Goal: Task Accomplishment & Management: Manage account settings

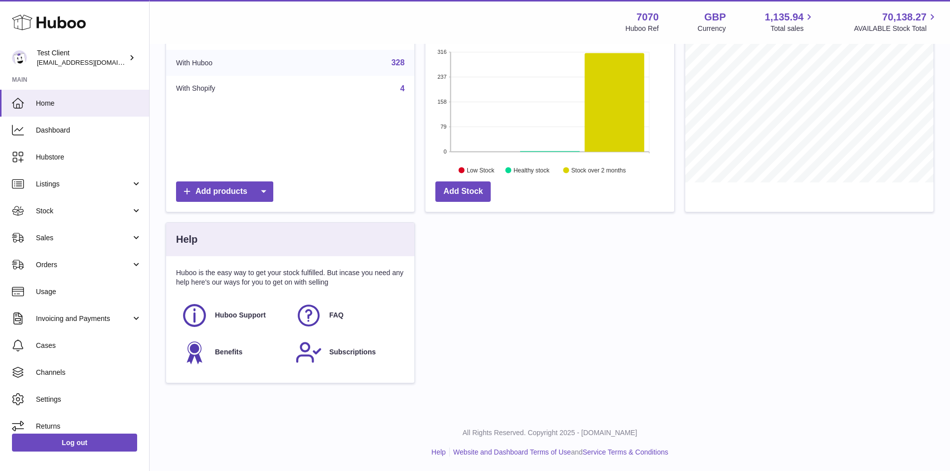
scroll to position [201, 0]
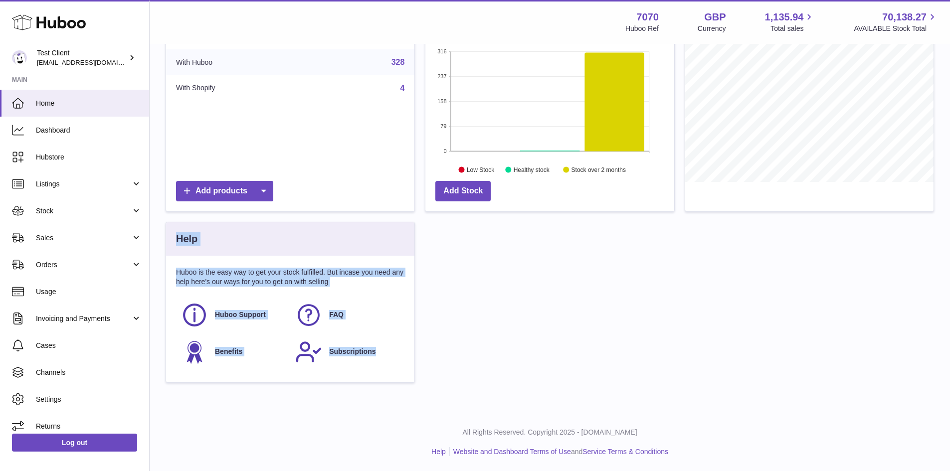
drag, startPoint x: 158, startPoint y: 244, endPoint x: 472, endPoint y: 411, distance: 355.4
click at [472, 411] on div "Warning ALERT : We have no authorised billing details on file for you. You can …" at bounding box center [550, 128] width 800 height 570
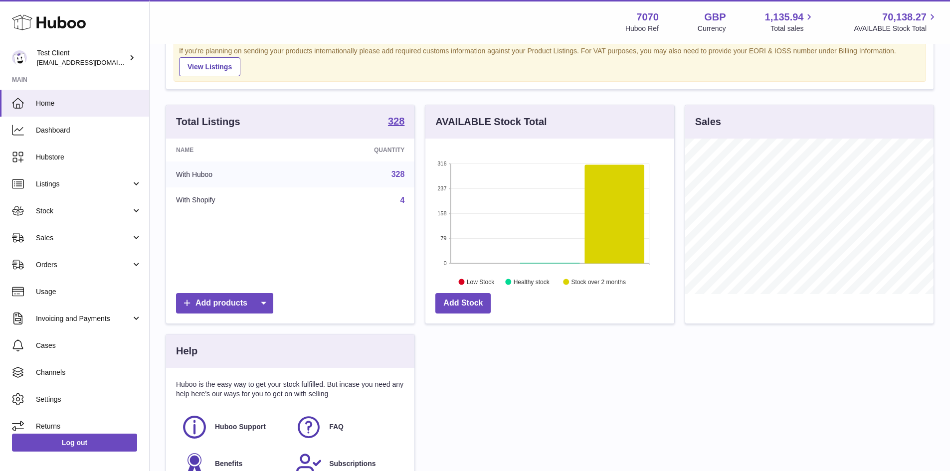
scroll to position [82, 0]
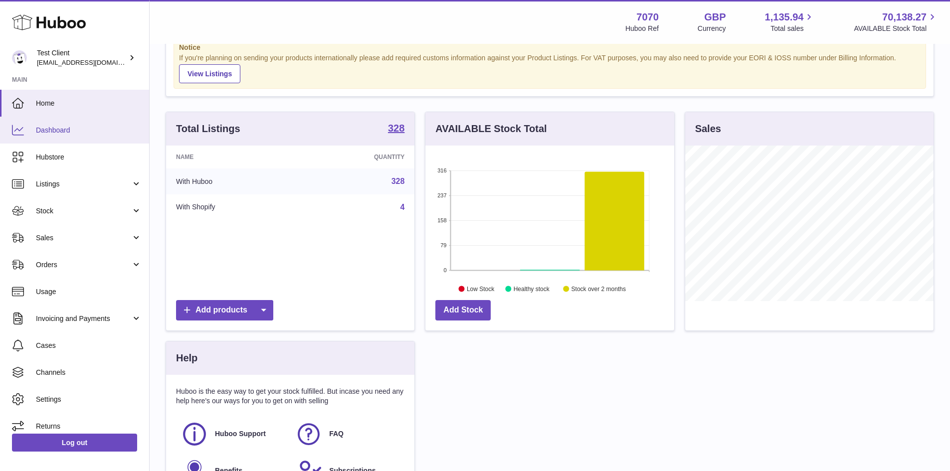
click at [88, 131] on span "Dashboard" at bounding box center [89, 130] width 106 height 9
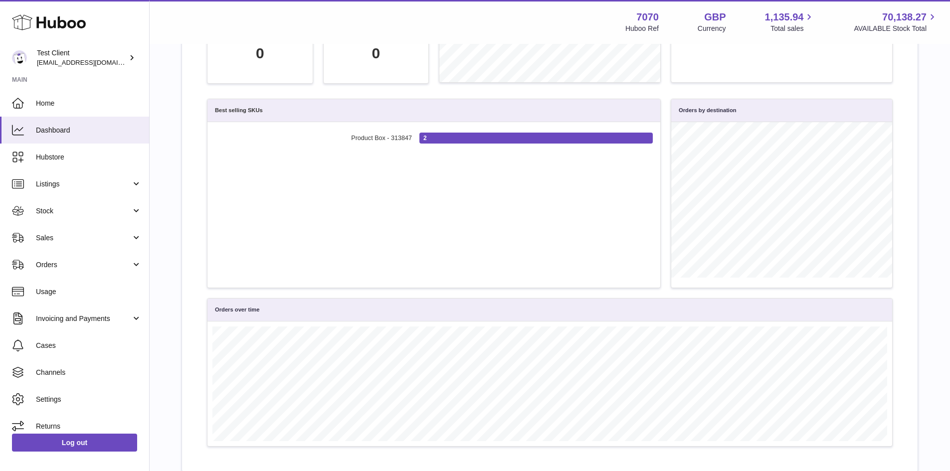
scroll to position [259, 0]
drag, startPoint x: 301, startPoint y: 114, endPoint x: 404, endPoint y: 163, distance: 114.0
click at [404, 163] on div "Best selling SKUs Product Box - 313847 2 Product Box - 313847: 2" at bounding box center [434, 193] width 454 height 190
click at [321, 177] on ul "Product Box - 313847 2 Product Box - 313847: 2" at bounding box center [434, 204] width 438 height 151
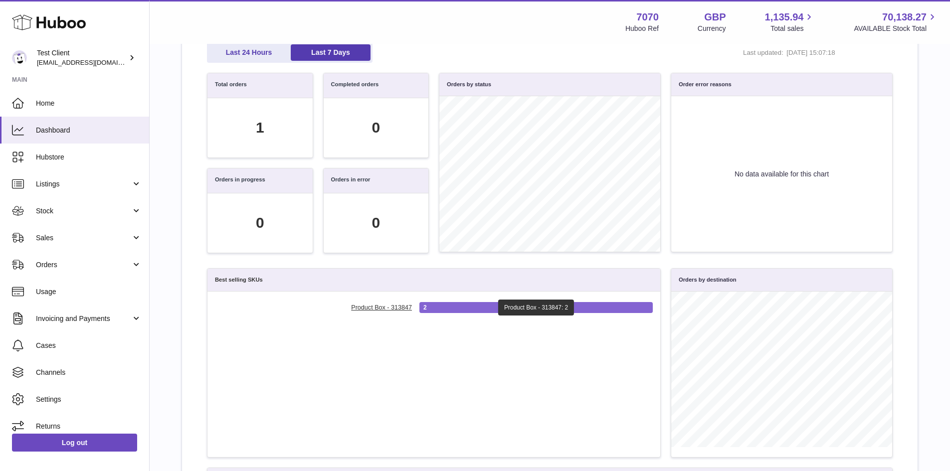
scroll to position [88, 0]
click at [276, 45] on link "Last 24 Hours" at bounding box center [249, 53] width 80 height 16
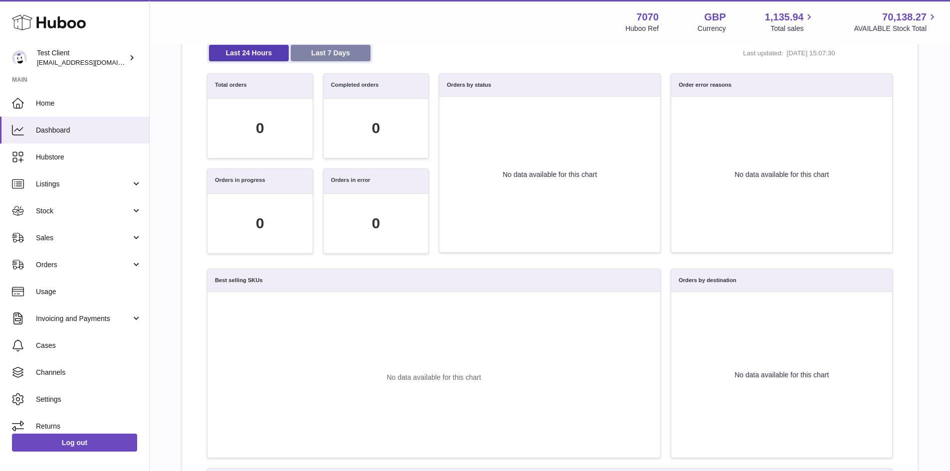
click at [309, 46] on link "Last 7 Days" at bounding box center [331, 53] width 80 height 16
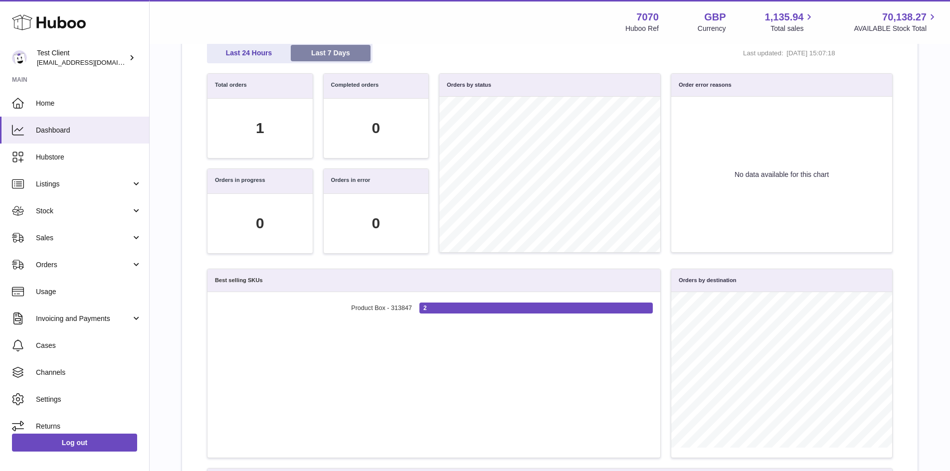
scroll to position [115, 675]
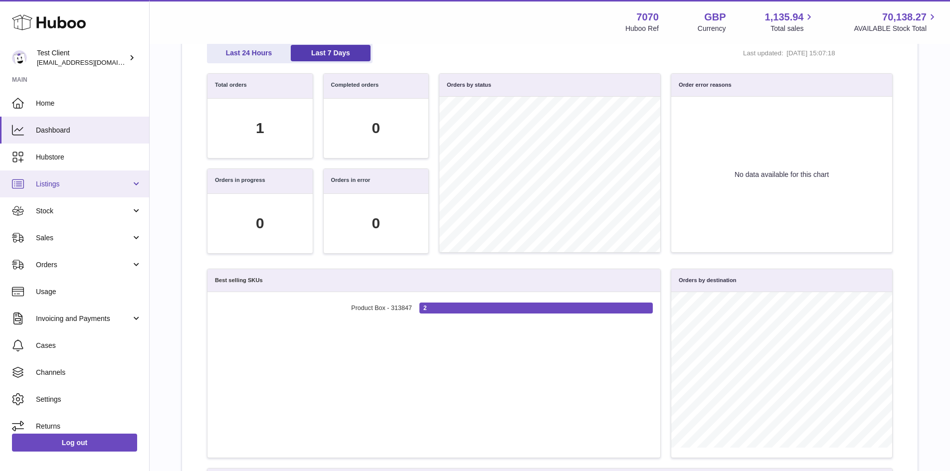
click at [76, 189] on link "Listings" at bounding box center [74, 184] width 149 height 27
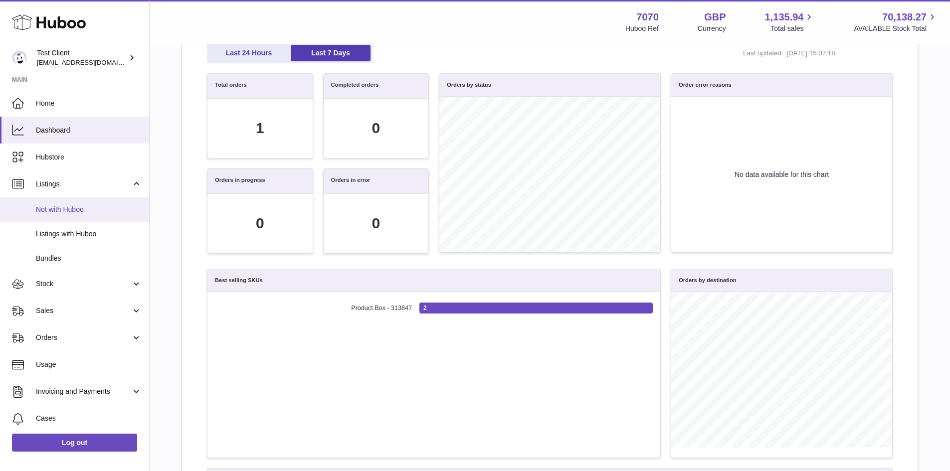
click at [71, 208] on span "Not with Huboo" at bounding box center [89, 209] width 106 height 9
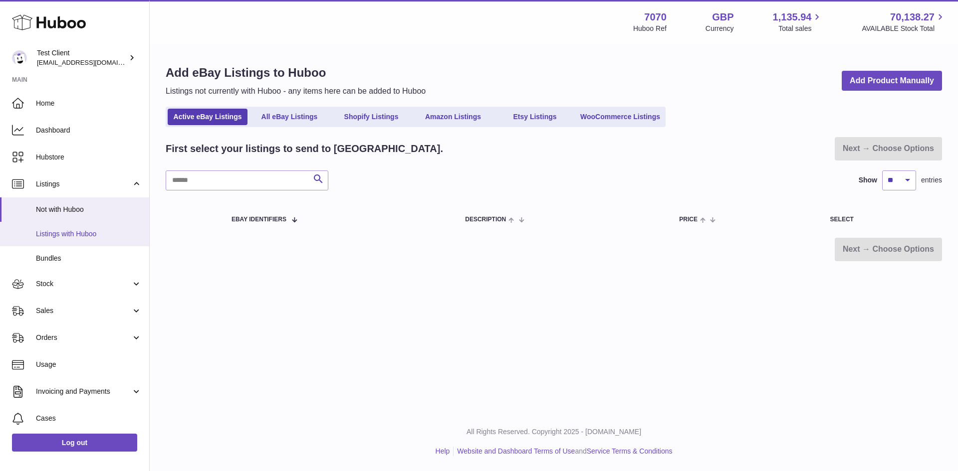
click at [94, 243] on link "Listings with Huboo" at bounding box center [74, 234] width 149 height 24
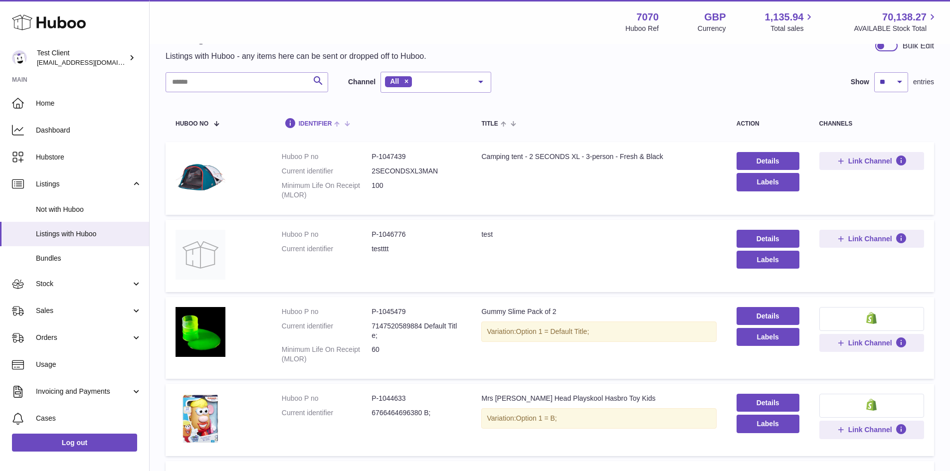
scroll to position [34, 0]
click at [86, 215] on link "Not with Huboo" at bounding box center [74, 209] width 149 height 24
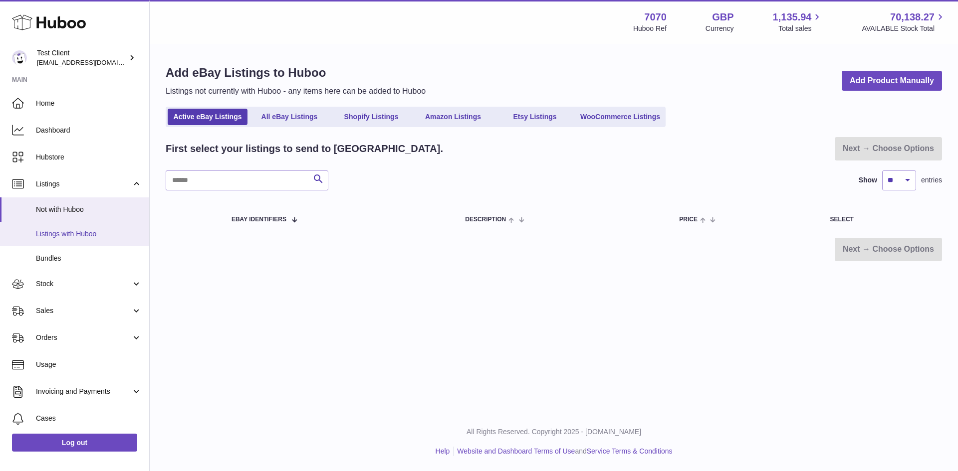
click at [72, 234] on span "Listings with Huboo" at bounding box center [89, 233] width 106 height 9
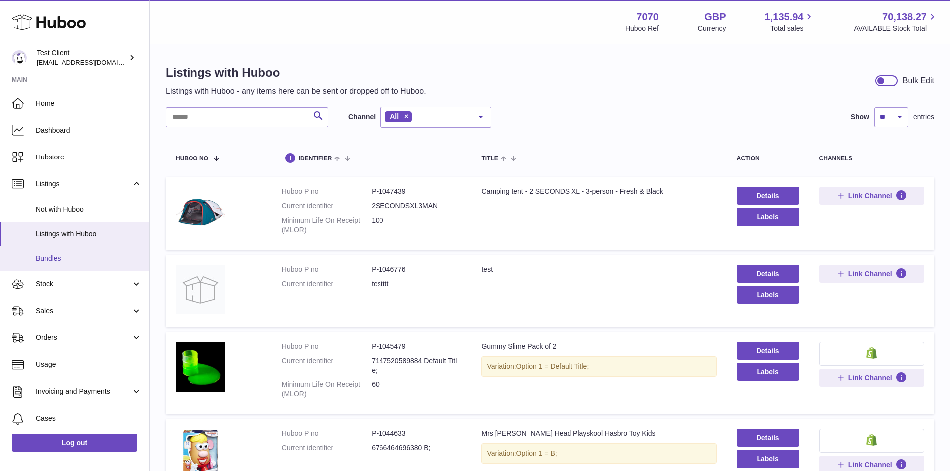
click at [73, 268] on link "Bundles" at bounding box center [74, 258] width 149 height 24
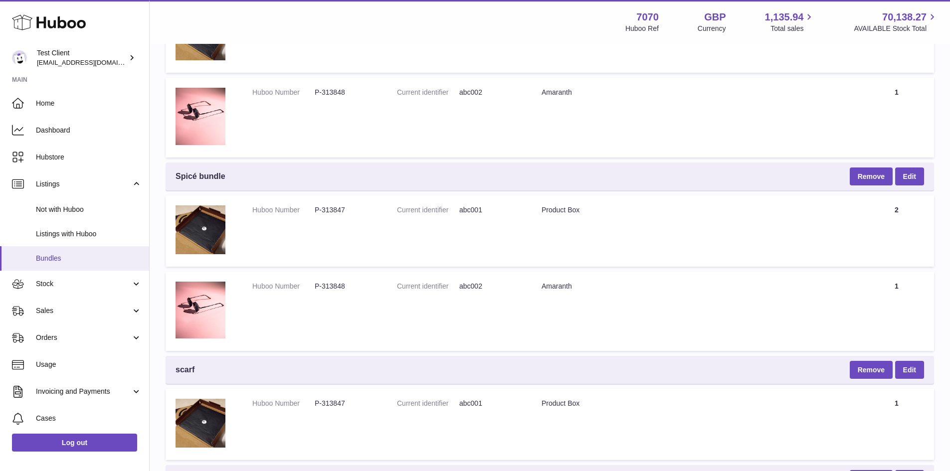
scroll to position [858, 0]
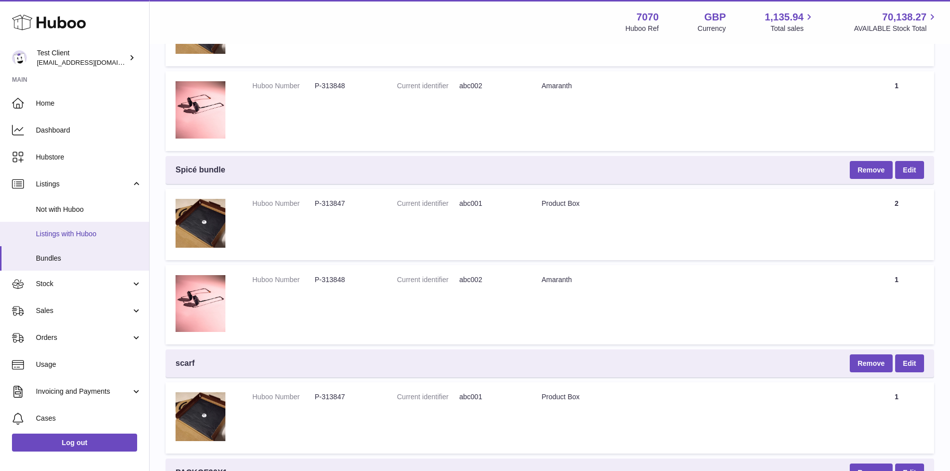
click at [78, 238] on span "Listings with Huboo" at bounding box center [89, 233] width 106 height 9
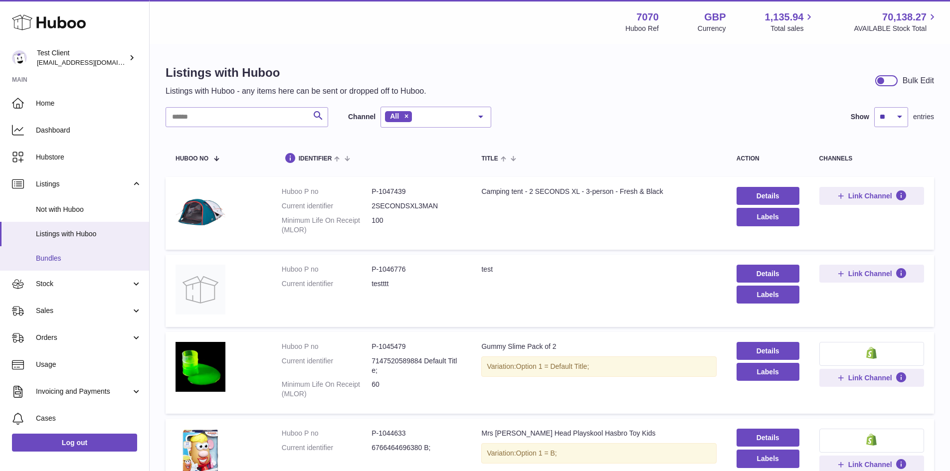
click at [58, 259] on span "Bundles" at bounding box center [89, 258] width 106 height 9
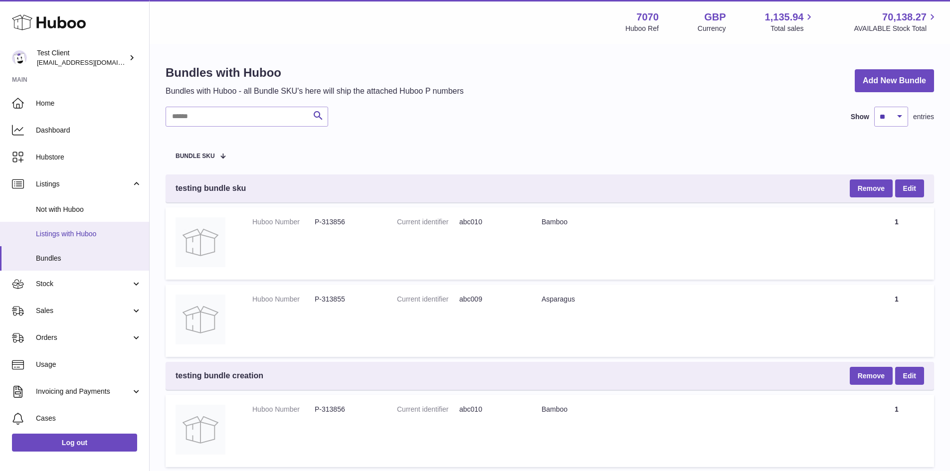
click at [90, 235] on span "Listings with Huboo" at bounding box center [89, 233] width 106 height 9
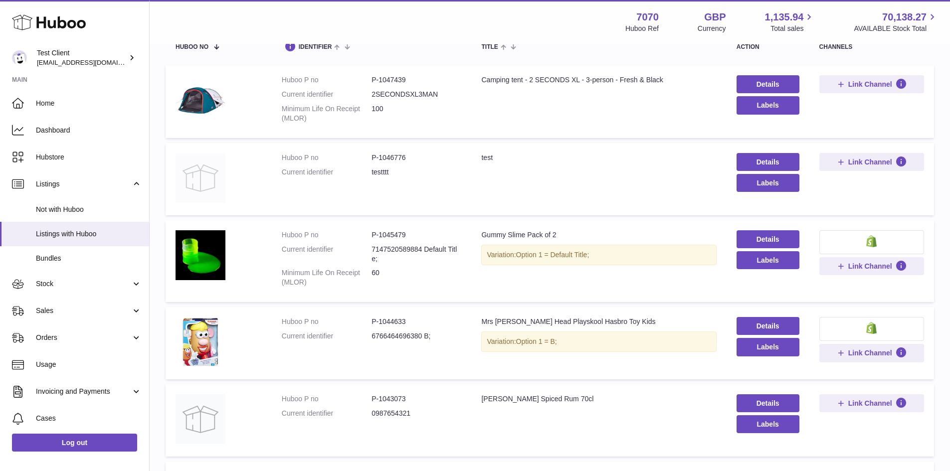
scroll to position [122, 0]
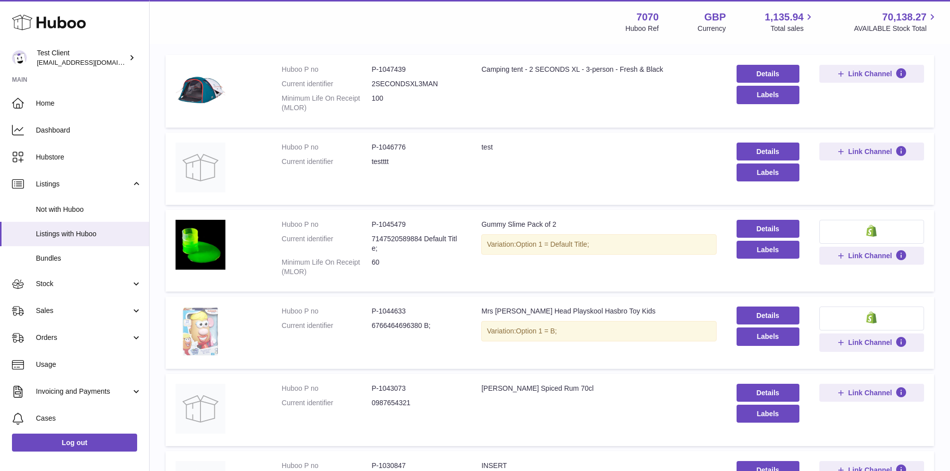
click at [211, 326] on img at bounding box center [201, 332] width 50 height 50
click at [270, 312] on td at bounding box center [219, 333] width 106 height 72
click at [749, 317] on link "Details" at bounding box center [768, 316] width 63 height 18
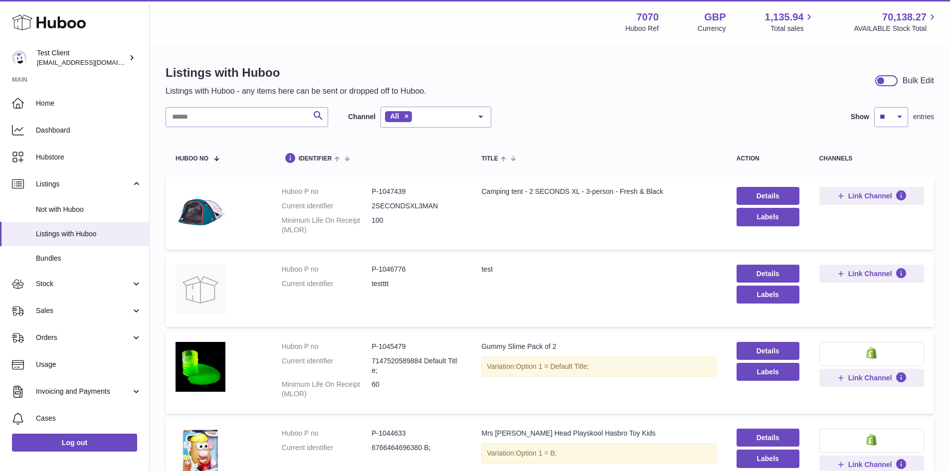
scroll to position [40, 0]
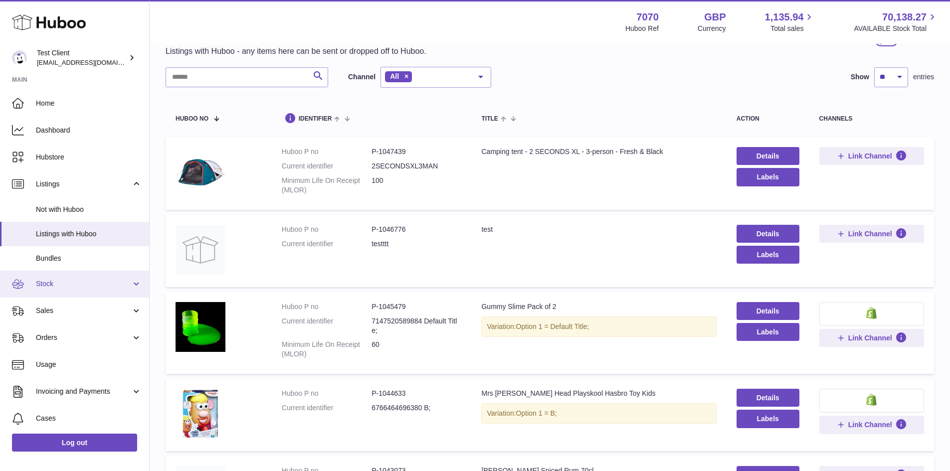
click at [75, 278] on link "Stock" at bounding box center [74, 284] width 149 height 27
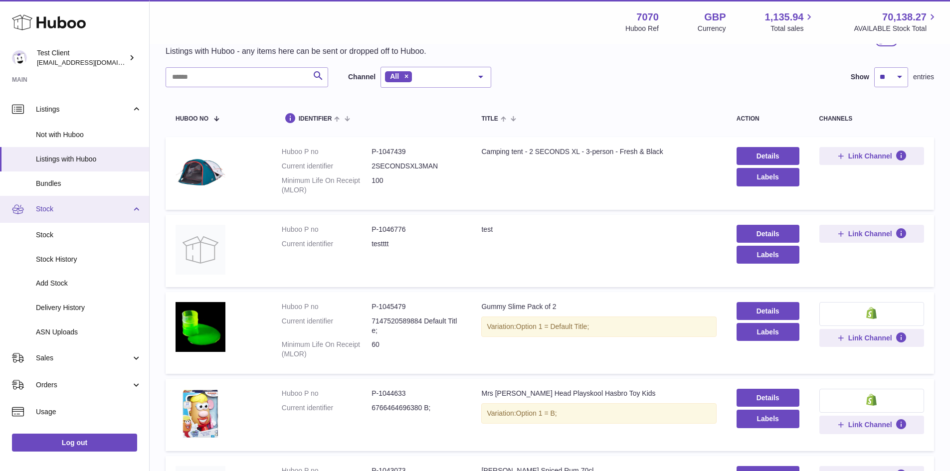
scroll to position [75, 0]
click at [78, 235] on span "Stock" at bounding box center [89, 234] width 106 height 9
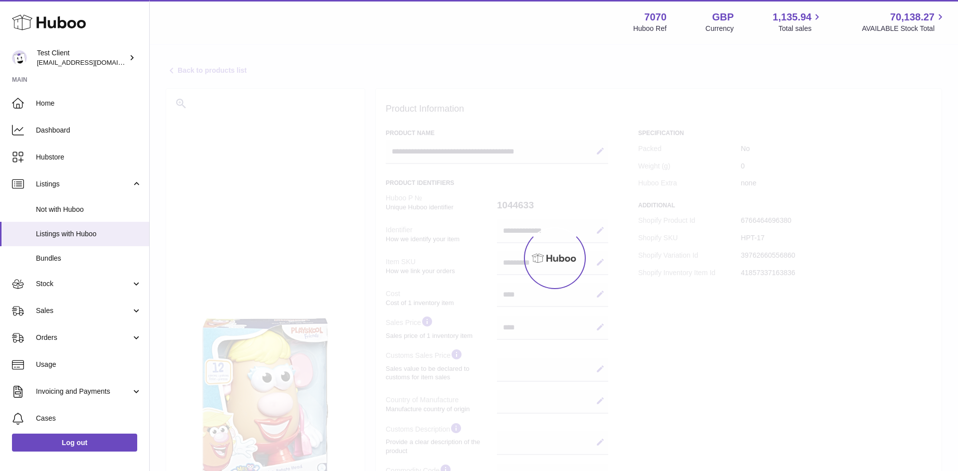
select select
select select "****"
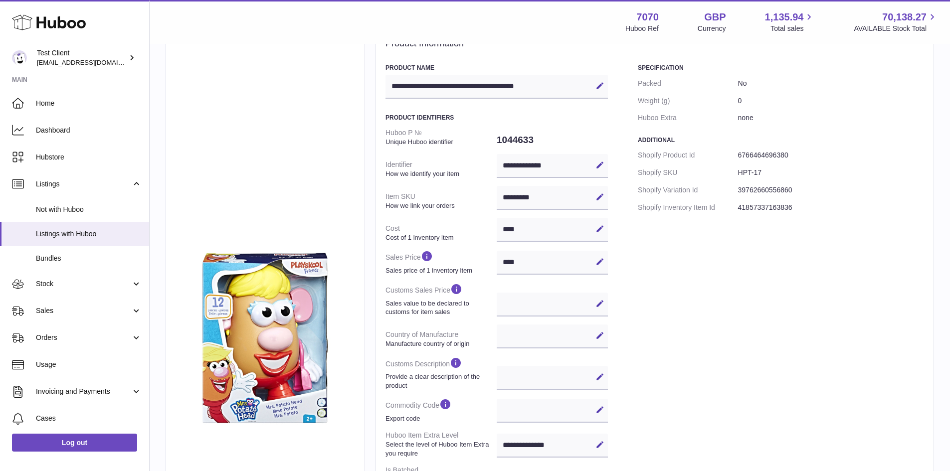
scroll to position [26, 0]
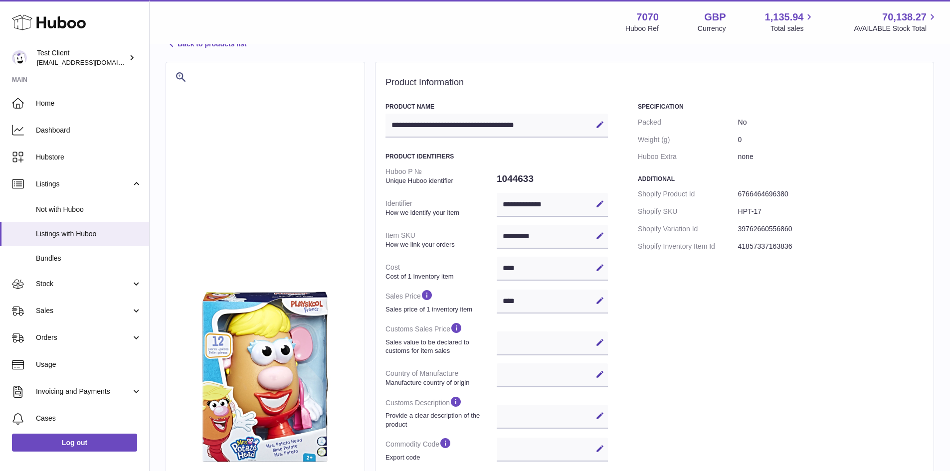
click at [408, 144] on div "**********" at bounding box center [497, 400] width 222 height 594
click at [414, 140] on div "**********" at bounding box center [497, 400] width 222 height 594
drag, startPoint x: 414, startPoint y: 140, endPoint x: 469, endPoint y: 236, distance: 110.5
click at [469, 236] on div "**********" at bounding box center [497, 400] width 222 height 594
click at [495, 238] on dt "Item SKU How we link your orders" at bounding box center [441, 240] width 111 height 26
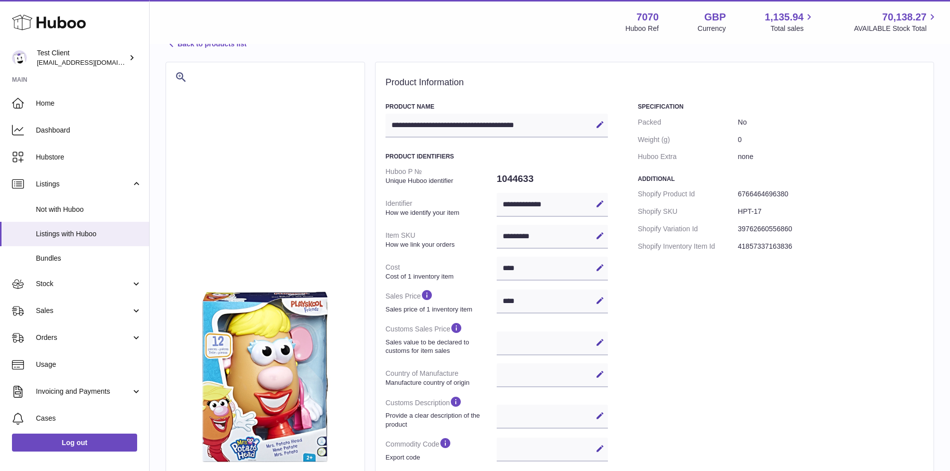
drag, startPoint x: 530, startPoint y: 239, endPoint x: 566, endPoint y: 231, distance: 37.3
click at [566, 231] on div "********* Edit Cancel Save" at bounding box center [552, 237] width 111 height 24
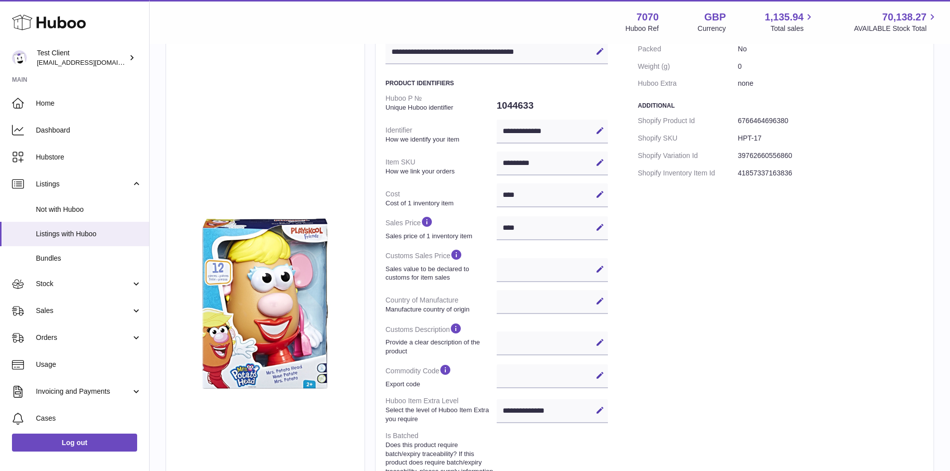
drag, startPoint x: 733, startPoint y: 179, endPoint x: 727, endPoint y: 148, distance: 31.0
click at [727, 149] on dl "Shopify Product Id 6766464696380 Shopify SKU HPT-17 Shopify Variation Id 397626…" at bounding box center [781, 147] width 286 height 70
click at [725, 149] on dt "Shopify Variation Id" at bounding box center [688, 155] width 100 height 17
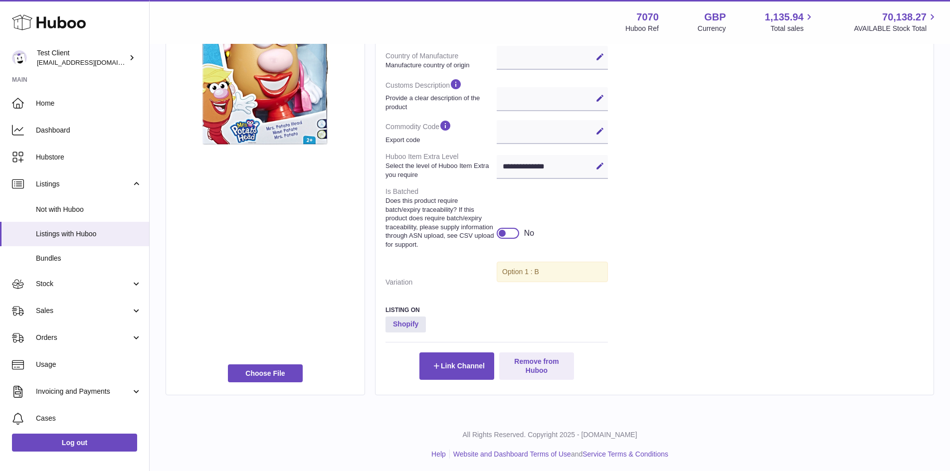
scroll to position [356, 0]
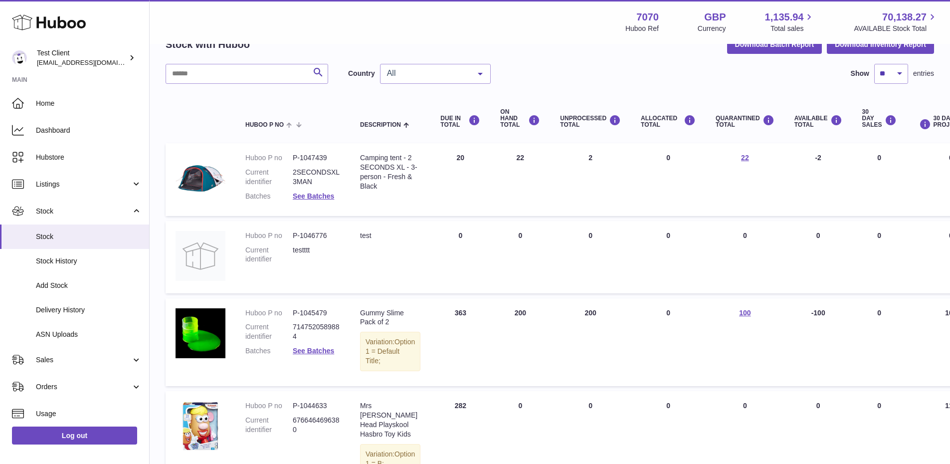
scroll to position [55, 0]
drag, startPoint x: 439, startPoint y: 148, endPoint x: 844, endPoint y: 165, distance: 405.3
click at [844, 165] on tr "Huboo P no P-1047439 Current identifier 2SECONDSXL3MAN Batches See Batches Desc…" at bounding box center [630, 180] width 929 height 73
click at [852, 165] on td "30 DAY SALES 0" at bounding box center [879, 180] width 54 height 73
click at [469, 165] on td "DUE IN Total 20" at bounding box center [460, 180] width 60 height 73
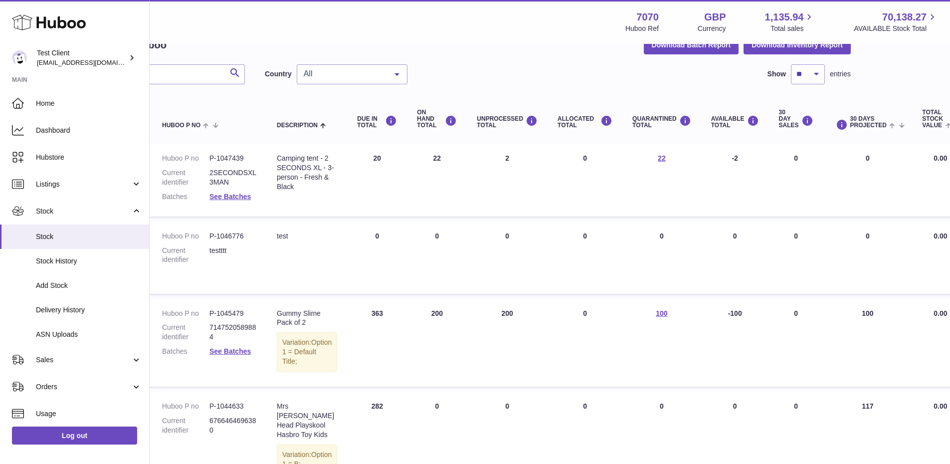
scroll to position [55, 125]
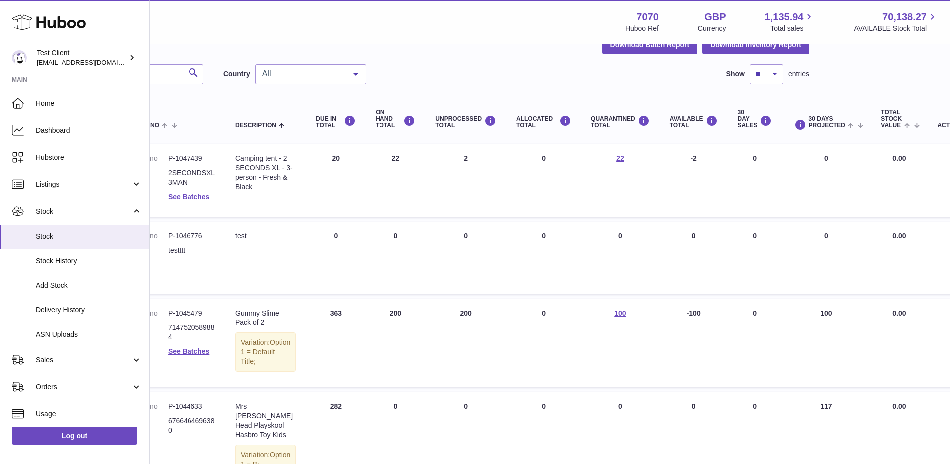
drag, startPoint x: 437, startPoint y: 161, endPoint x: 957, endPoint y: 179, distance: 520.0
click at [825, 179] on html ".st0{fill:#141414;}" at bounding box center [350, 177] width 950 height 464
click at [871, 174] on td "Total stock value 0.00" at bounding box center [899, 180] width 56 height 73
click at [366, 149] on td "ON HAND Total 22" at bounding box center [396, 180] width 60 height 73
drag, startPoint x: 363, startPoint y: 149, endPoint x: 384, endPoint y: 156, distance: 22.2
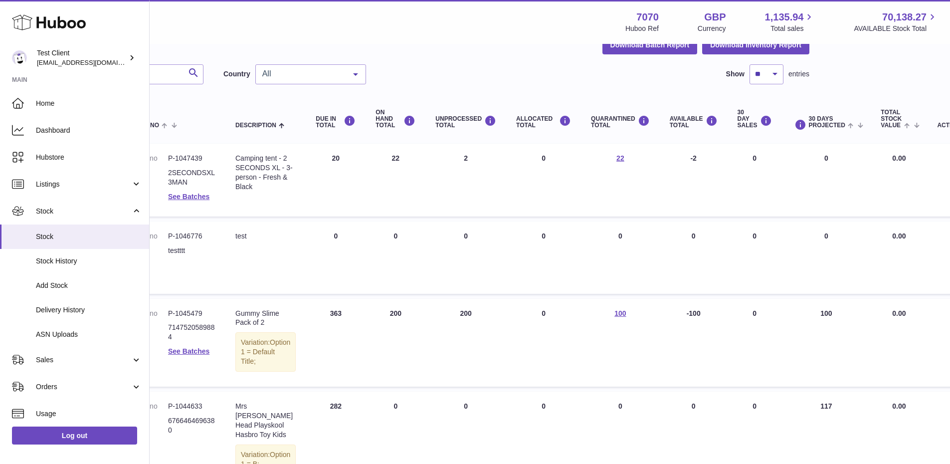
click at [384, 156] on td "ON HAND Total 22" at bounding box center [396, 180] width 60 height 73
drag, startPoint x: 334, startPoint y: 155, endPoint x: 300, endPoint y: 154, distance: 33.9
click at [306, 154] on td "DUE IN Total 20" at bounding box center [336, 180] width 60 height 73
click at [481, 154] on td "UNPROCESSED Total 2" at bounding box center [465, 180] width 81 height 73
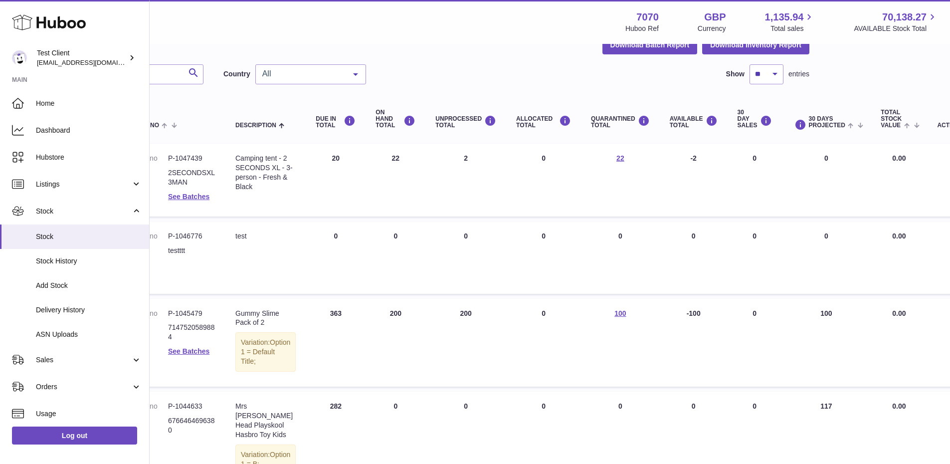
drag, startPoint x: 510, startPoint y: 157, endPoint x: 540, endPoint y: 156, distance: 29.9
click at [540, 156] on td "ALLOCATED Total 0" at bounding box center [543, 180] width 75 height 73
drag, startPoint x: 453, startPoint y: 159, endPoint x: 445, endPoint y: 158, distance: 8.1
click at [445, 158] on td "UNPROCESSED Total 2" at bounding box center [465, 180] width 81 height 73
click at [632, 167] on td "QUARANTINED Total 22" at bounding box center [620, 180] width 79 height 73
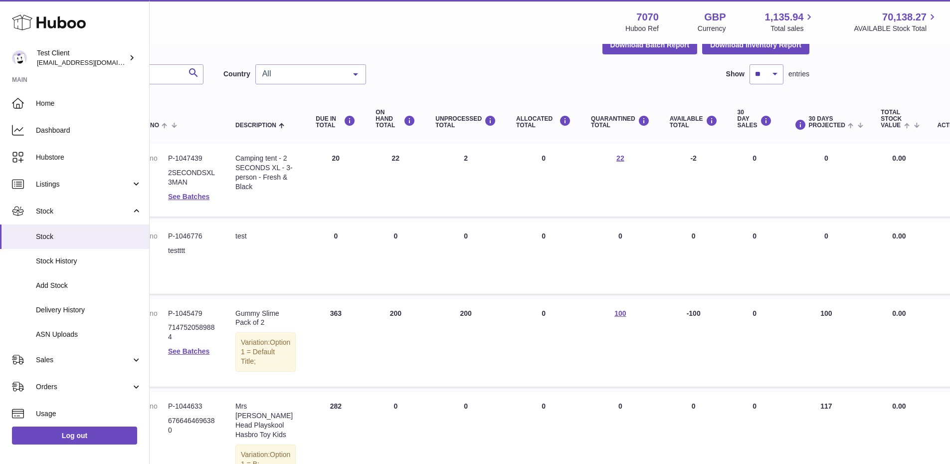
drag, startPoint x: 627, startPoint y: 164, endPoint x: 584, endPoint y: 149, distance: 46.1
click at [584, 149] on td "QUARANTINED Total 22" at bounding box center [620, 180] width 79 height 73
drag, startPoint x: 653, startPoint y: 163, endPoint x: 696, endPoint y: 150, distance: 44.7
click at [696, 150] on td "AVAILABLE Total -2" at bounding box center [694, 180] width 68 height 73
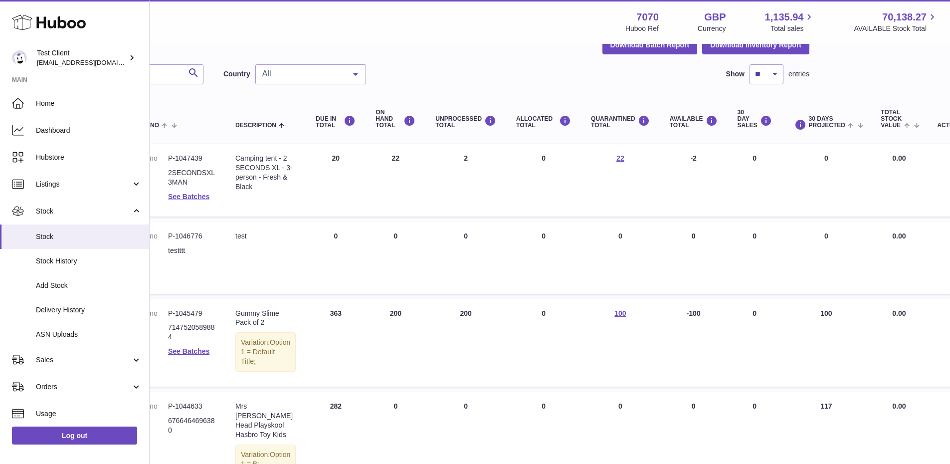
drag, startPoint x: 712, startPoint y: 152, endPoint x: 743, endPoint y: 161, distance: 32.8
click at [743, 161] on td "30 DAY SALES 0" at bounding box center [755, 180] width 54 height 73
drag, startPoint x: 743, startPoint y: 161, endPoint x: 728, endPoint y: 162, distance: 15.0
click at [728, 162] on td "30 DAY SALES 0" at bounding box center [755, 180] width 54 height 73
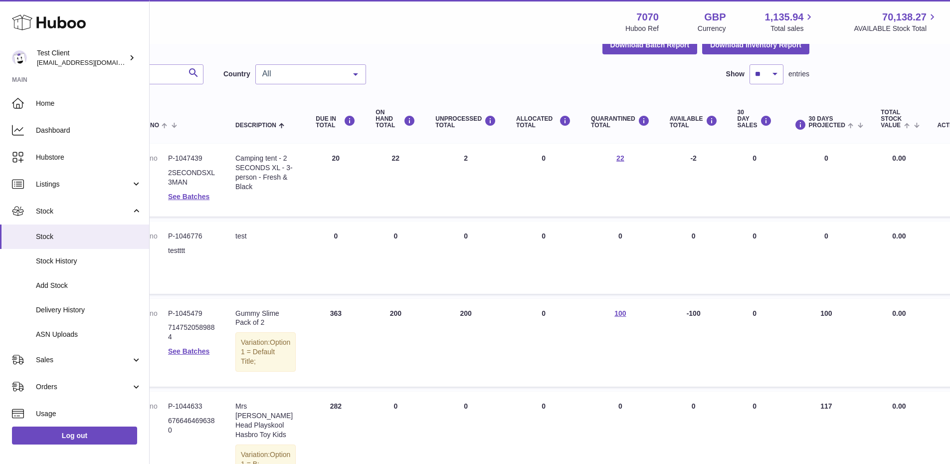
drag, startPoint x: 789, startPoint y: 157, endPoint x: 851, endPoint y: 168, distance: 62.8
click at [851, 168] on tr "Huboo P no P-1047439 Current identifier 2SECONDSXL3MAN Batches See Batches Desc…" at bounding box center [505, 180] width 929 height 73
click at [871, 168] on td "Total stock value 0.00" at bounding box center [899, 180] width 56 height 73
drag, startPoint x: 335, startPoint y: 170, endPoint x: 623, endPoint y: 166, distance: 288.8
click at [623, 166] on tr "Huboo P no P-1047439 Current identifier 2SECONDSXL3MAN Batches See Batches Desc…" at bounding box center [505, 180] width 929 height 73
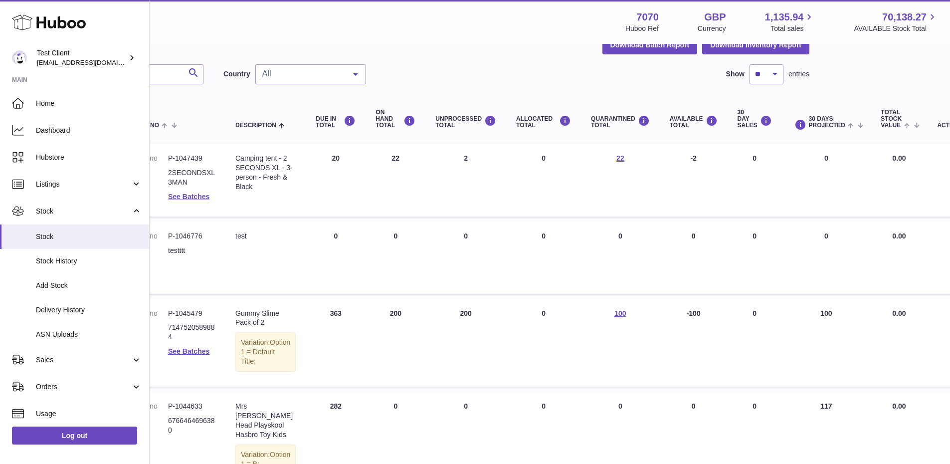
click at [623, 166] on td "QUARANTINED Total 22" at bounding box center [620, 180] width 79 height 73
click at [452, 150] on td "UNPROCESSED Total 2" at bounding box center [465, 180] width 81 height 73
drag, startPoint x: 522, startPoint y: 154, endPoint x: 540, endPoint y: 157, distance: 18.6
click at [540, 157] on td "ALLOCATED Total 0" at bounding box center [543, 180] width 75 height 73
drag, startPoint x: 726, startPoint y: 155, endPoint x: 767, endPoint y: 160, distance: 41.8
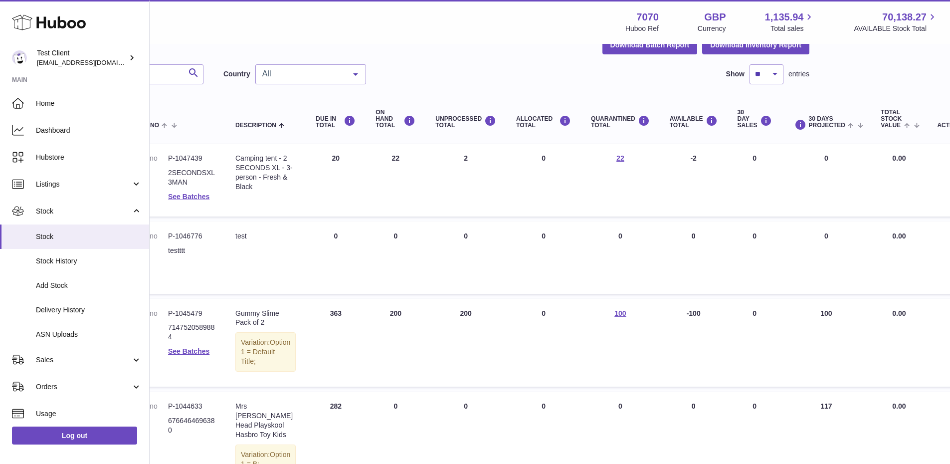
click at [767, 160] on tr "Huboo P no P-1047439 Current identifier 2SECONDSXL3MAN Batches See Batches Desc…" at bounding box center [505, 180] width 929 height 73
click at [735, 166] on td "30 DAY SALES 0" at bounding box center [755, 180] width 54 height 73
drag, startPoint x: 707, startPoint y: 151, endPoint x: 769, endPoint y: 163, distance: 62.9
click at [769, 163] on tr "Huboo P no P-1047439 Current identifier 2SECONDSXL3MAN Batches See Batches Desc…" at bounding box center [505, 180] width 929 height 73
click at [782, 163] on td "30 DAYS PROJECTED 0" at bounding box center [826, 180] width 89 height 73
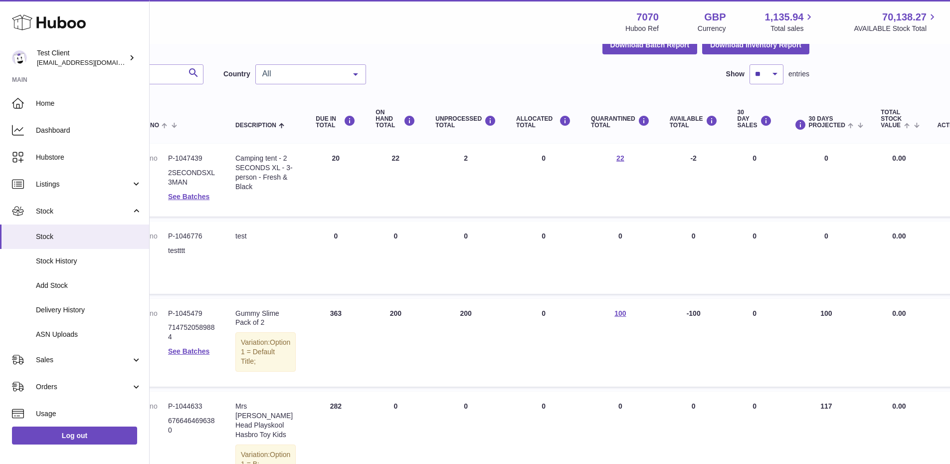
drag, startPoint x: 806, startPoint y: 157, endPoint x: 821, endPoint y: 159, distance: 14.7
click at [821, 159] on td "30 DAYS PROJECTED 0" at bounding box center [826, 180] width 89 height 73
click at [547, 40] on div "Menu Huboo 7070 Huboo Ref GBP Currency 1,135.94 Total sales 70,138.27 AVAILABLE…" at bounding box center [550, 22] width 800 height 44
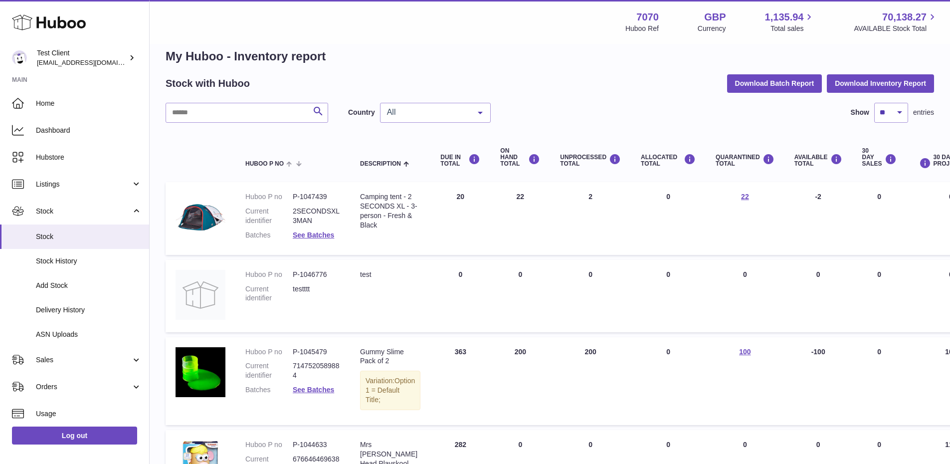
scroll to position [2, 0]
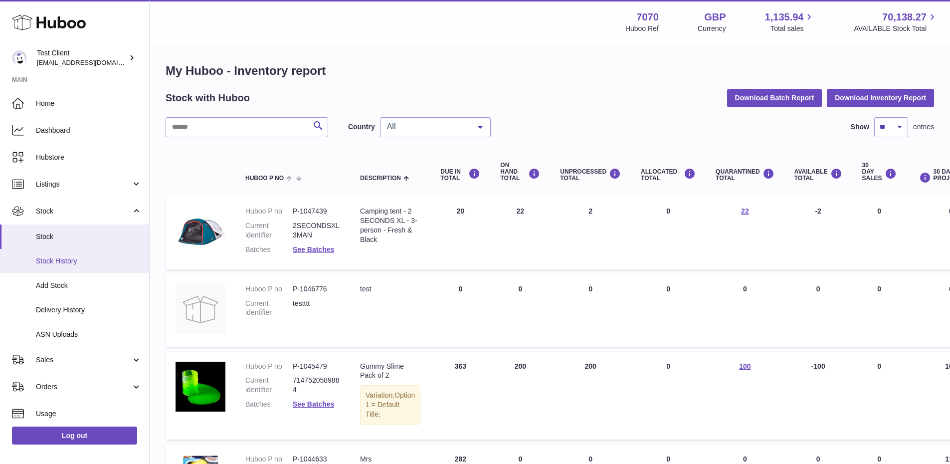
click at [81, 268] on link "Stock History" at bounding box center [74, 261] width 149 height 24
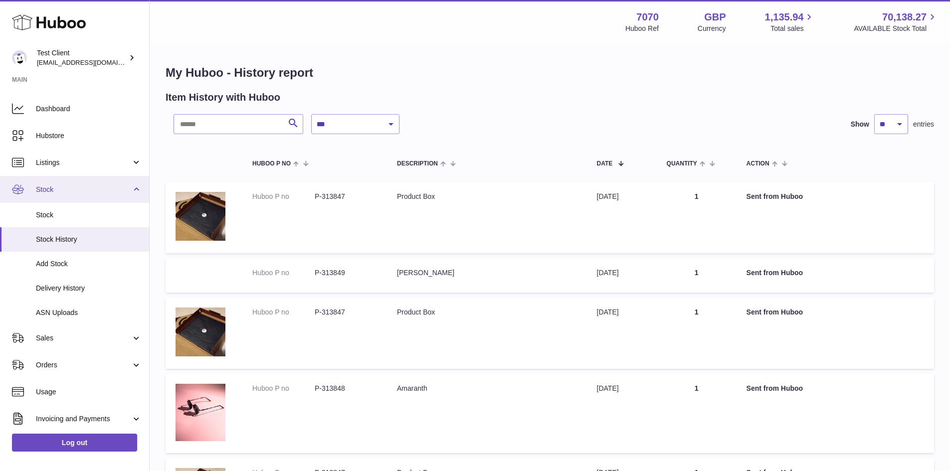
scroll to position [22, 0]
click at [335, 125] on select "**********" at bounding box center [355, 124] width 88 height 20
click at [290, 128] on icon "submit" at bounding box center [293, 123] width 12 height 12
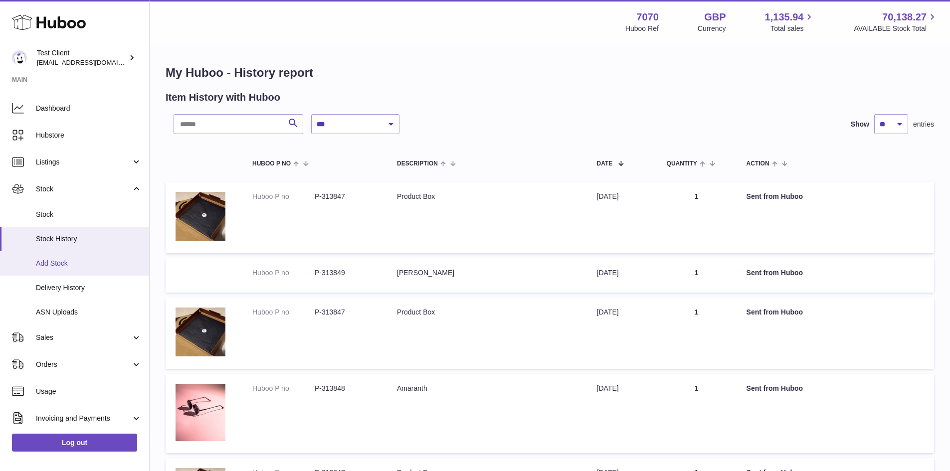
click at [58, 257] on link "Add Stock" at bounding box center [74, 263] width 149 height 24
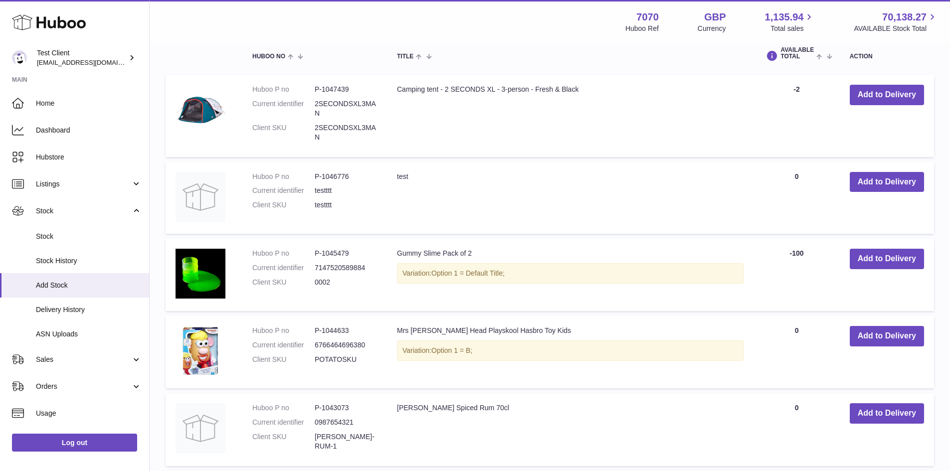
scroll to position [280, 0]
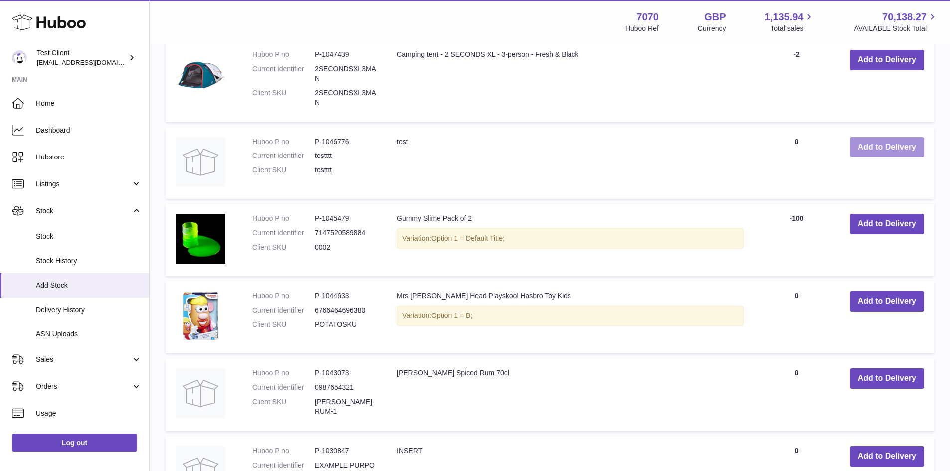
click at [859, 145] on button "Add to Delivery" at bounding box center [887, 147] width 74 height 20
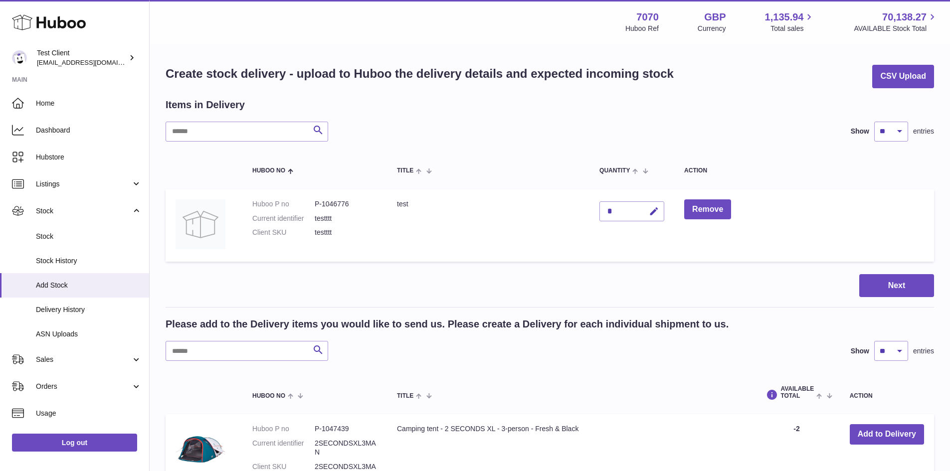
click at [630, 213] on div "*" at bounding box center [631, 211] width 65 height 20
click at [630, 172] on span at bounding box center [637, 171] width 15 height 8
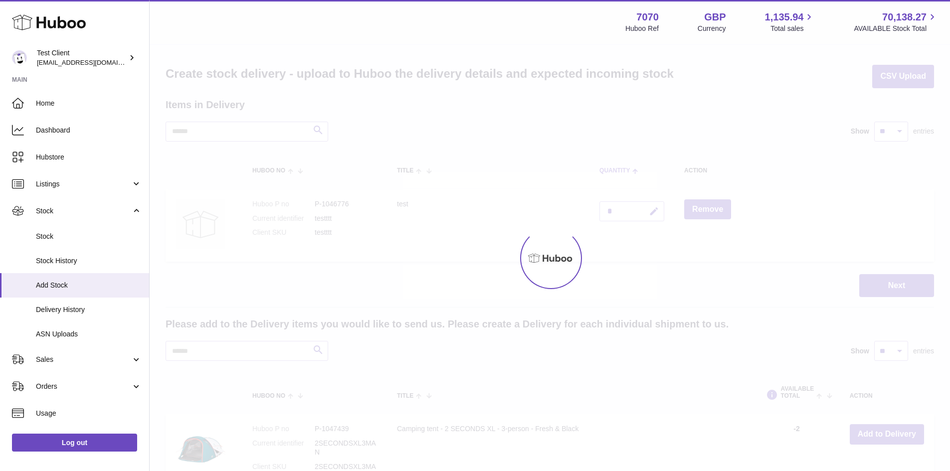
click at [628, 172] on div at bounding box center [550, 258] width 800 height 426
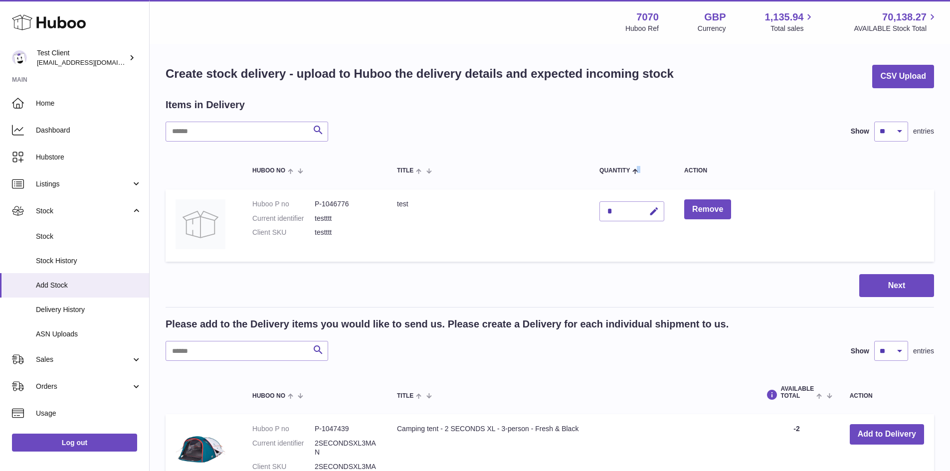
click at [630, 171] on span at bounding box center [634, 171] width 8 height 8
click at [601, 207] on div "*" at bounding box center [631, 211] width 65 height 20
click at [621, 215] on div "*" at bounding box center [631, 211] width 65 height 20
click at [693, 212] on button "Remove" at bounding box center [707, 209] width 47 height 20
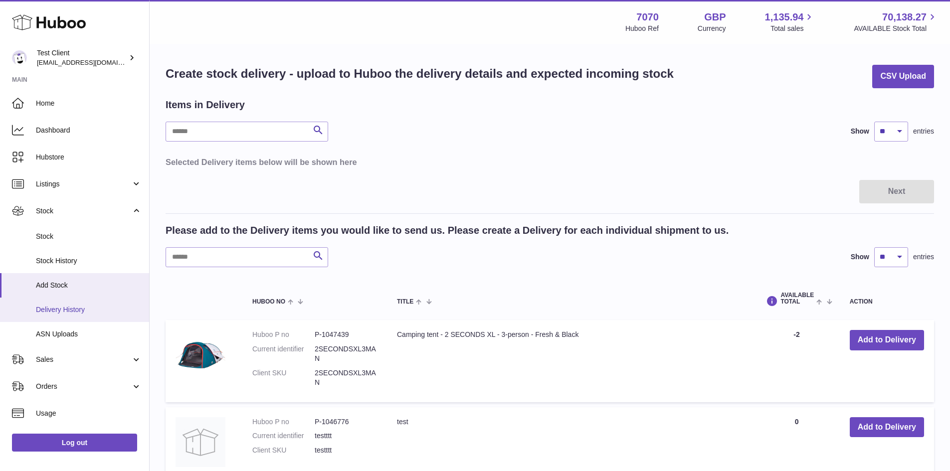
click at [71, 304] on link "Delivery History" at bounding box center [74, 310] width 149 height 24
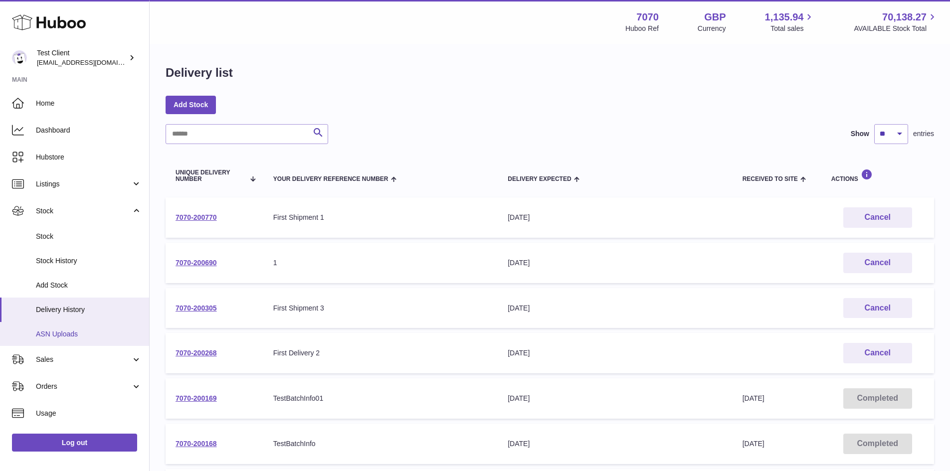
click at [79, 333] on span "ASN Uploads" at bounding box center [89, 334] width 106 height 9
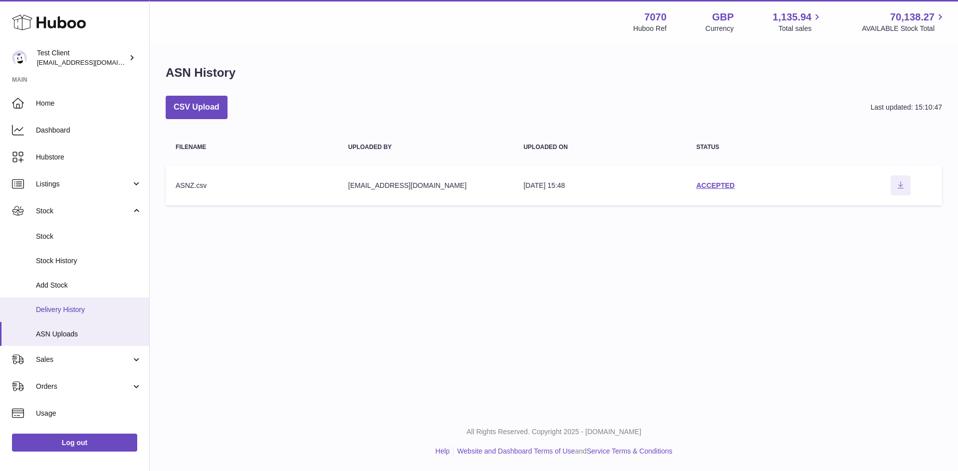
click at [77, 313] on span "Delivery History" at bounding box center [89, 309] width 106 height 9
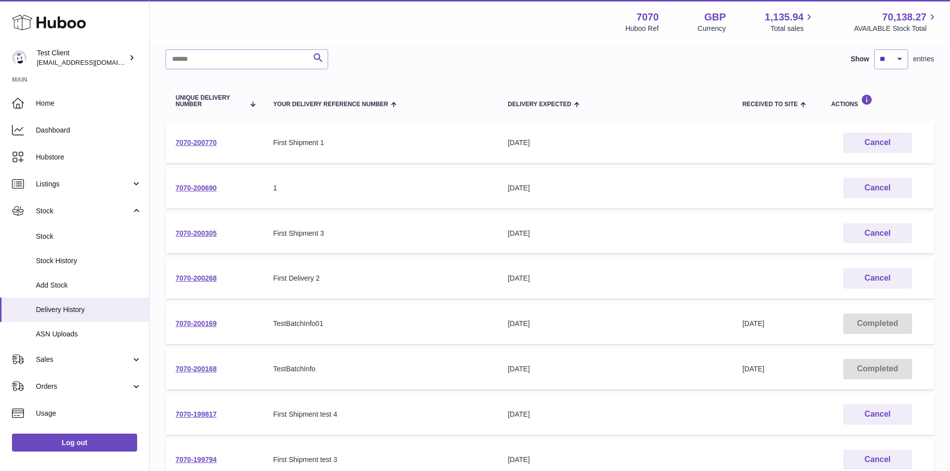
scroll to position [75, 0]
drag, startPoint x: 490, startPoint y: 138, endPoint x: 559, endPoint y: 148, distance: 70.0
click at [559, 148] on tr "7070-200770 Your Delivery Reference Number First Shipment 1 Delivery Expected […" at bounding box center [550, 142] width 769 height 40
click at [512, 364] on div "[DATE]" at bounding box center [615, 368] width 214 height 9
drag, startPoint x: 497, startPoint y: 335, endPoint x: 797, endPoint y: 329, distance: 300.3
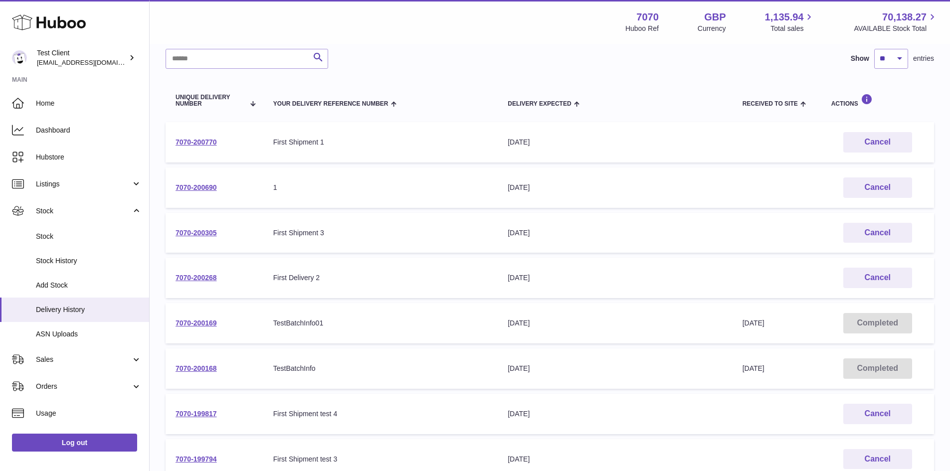
click at [797, 329] on tr "7070-200169 Your Delivery Reference Number TestBatchInfo01 Delivery Expected [D…" at bounding box center [550, 323] width 769 height 40
click at [797, 329] on td "Received to Site [DATE]" at bounding box center [777, 323] width 89 height 40
drag, startPoint x: 797, startPoint y: 329, endPoint x: 488, endPoint y: 322, distance: 309.3
click at [488, 322] on tr "7070-200169 Your Delivery Reference Number TestBatchInfo01 Delivery Expected [D…" at bounding box center [550, 323] width 769 height 40
click at [488, 322] on div "TestBatchInfo01" at bounding box center [380, 323] width 214 height 9
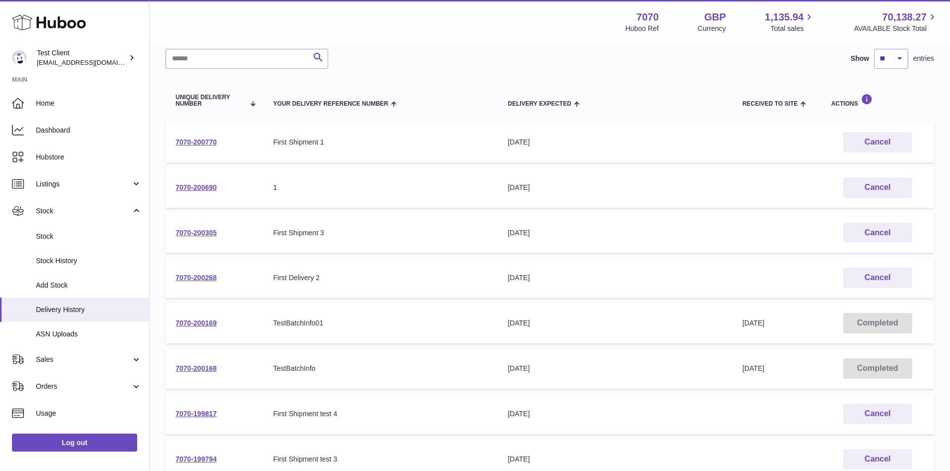
drag, startPoint x: 488, startPoint y: 322, endPoint x: 794, endPoint y: 322, distance: 306.2
click at [794, 322] on tr "7070-200169 Your Delivery Reference Number TestBatchInfo01 Delivery Expected [D…" at bounding box center [550, 323] width 769 height 40
click at [794, 322] on td "Received to Site [DATE]" at bounding box center [777, 323] width 89 height 40
drag, startPoint x: 498, startPoint y: 146, endPoint x: 568, endPoint y: 134, distance: 70.8
click at [568, 134] on td "Delivery Expected [DATE]" at bounding box center [615, 142] width 234 height 40
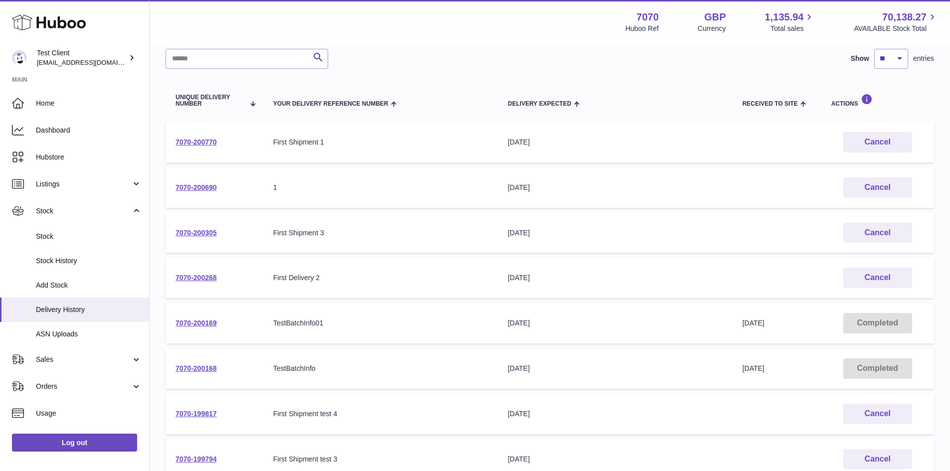
click at [591, 143] on div "[DATE]" at bounding box center [615, 142] width 214 height 9
drag, startPoint x: 698, startPoint y: 156, endPoint x: 752, endPoint y: 112, distance: 69.2
click at [752, 112] on table "Unique Delivery Number Your Delivery Reference Number Delivery Expected Receive…" at bounding box center [550, 327] width 769 height 496
click at [725, 88] on th "Delivery Expected" at bounding box center [615, 100] width 234 height 33
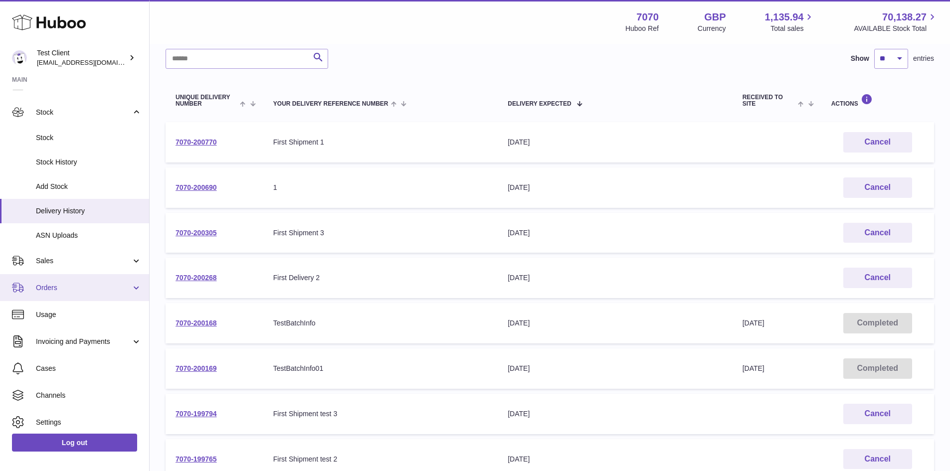
scroll to position [130, 0]
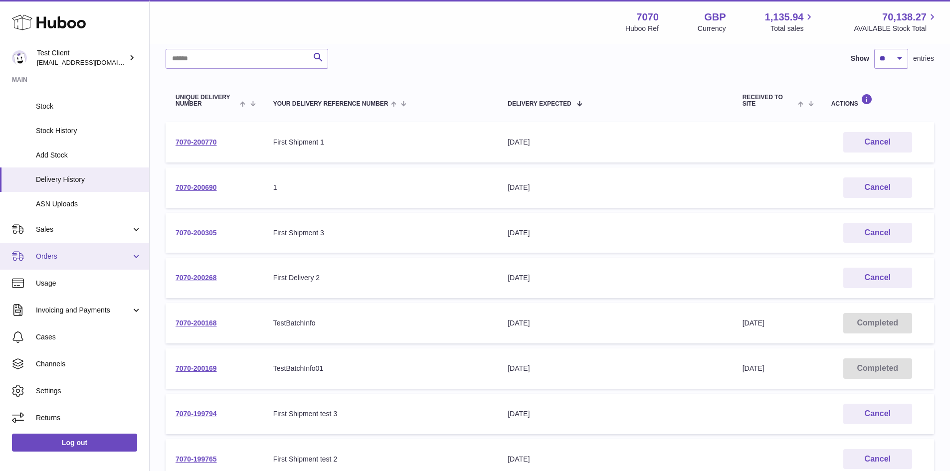
click at [73, 266] on link "Orders" at bounding box center [74, 256] width 149 height 27
click at [75, 248] on link "Orders" at bounding box center [74, 256] width 149 height 27
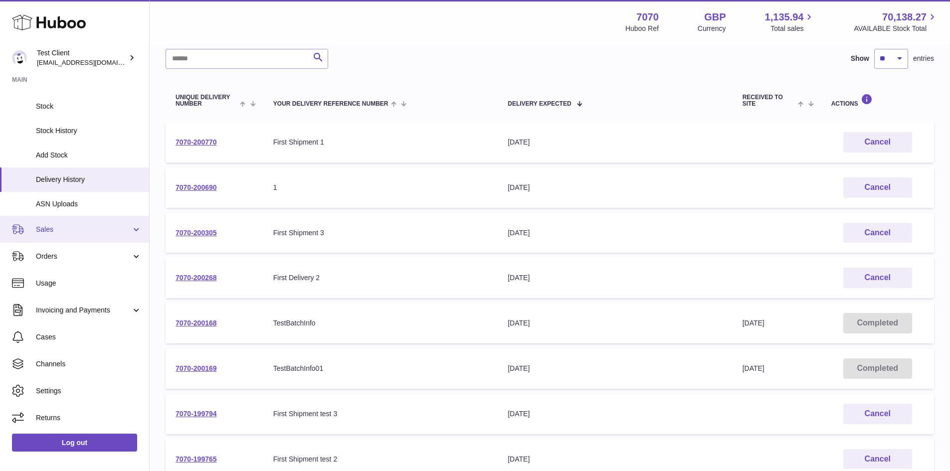
click at [75, 222] on link "Sales" at bounding box center [74, 229] width 149 height 27
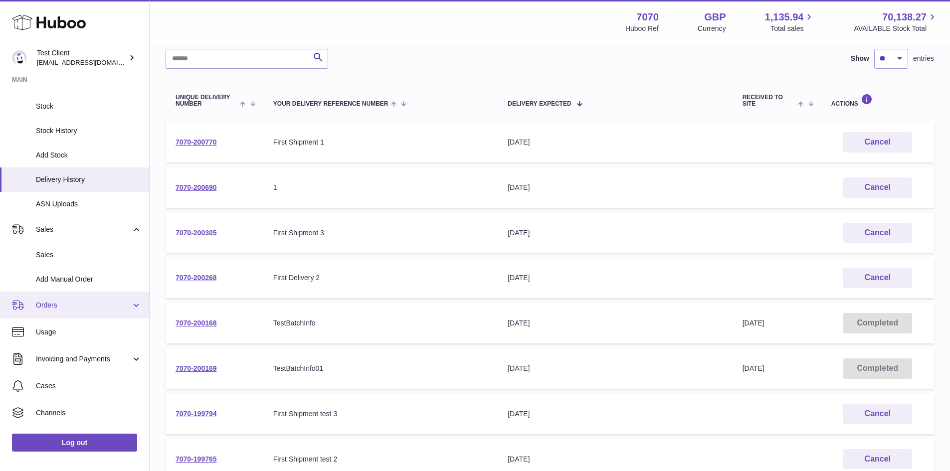
click at [96, 301] on span "Orders" at bounding box center [83, 305] width 95 height 9
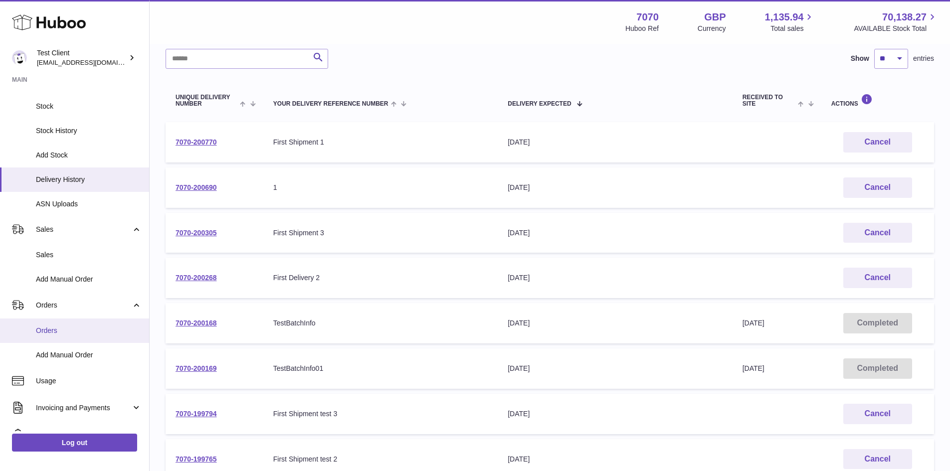
click at [65, 325] on link "Orders" at bounding box center [74, 331] width 149 height 24
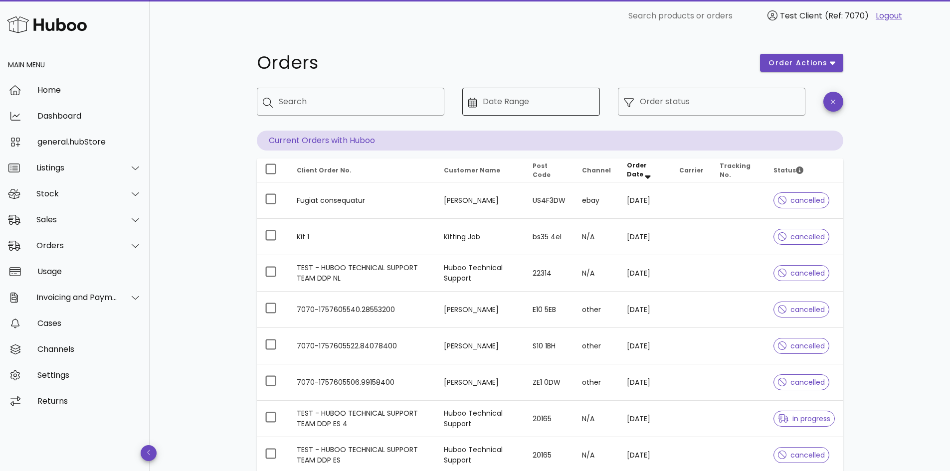
click at [500, 109] on input "Date Range" at bounding box center [538, 102] width 111 height 16
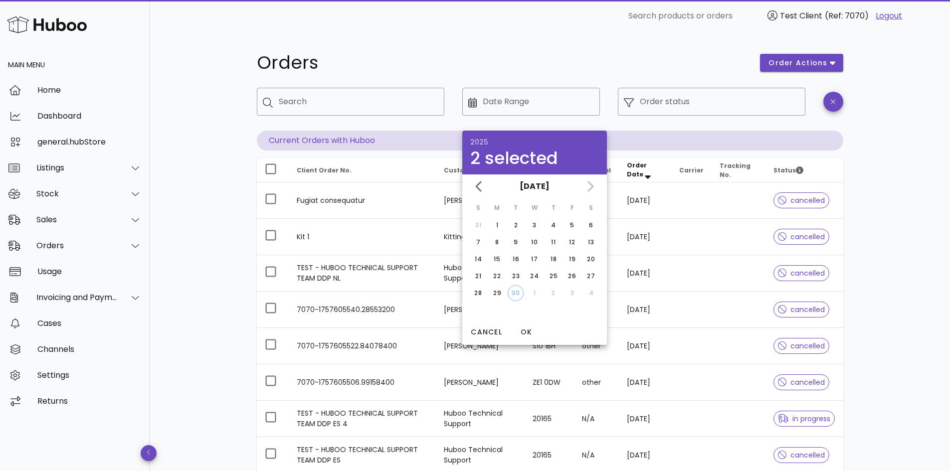
click at [596, 73] on div "Orders" at bounding box center [503, 63] width 504 height 30
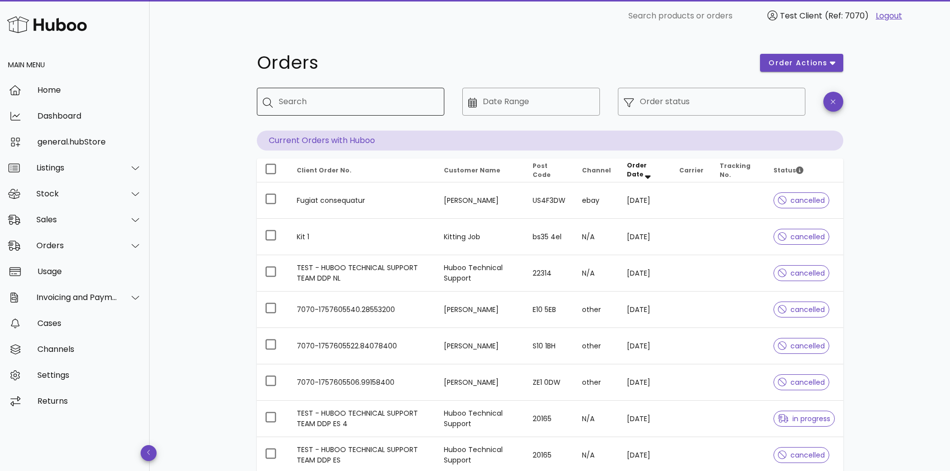
click at [310, 114] on div "Search" at bounding box center [358, 102] width 158 height 28
type input "****"
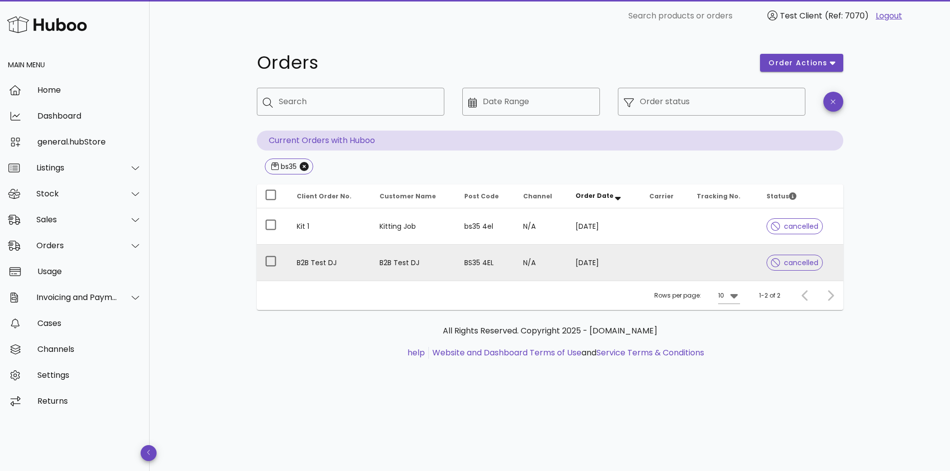
click at [395, 265] on td "B2B Test DJ" at bounding box center [414, 263] width 85 height 36
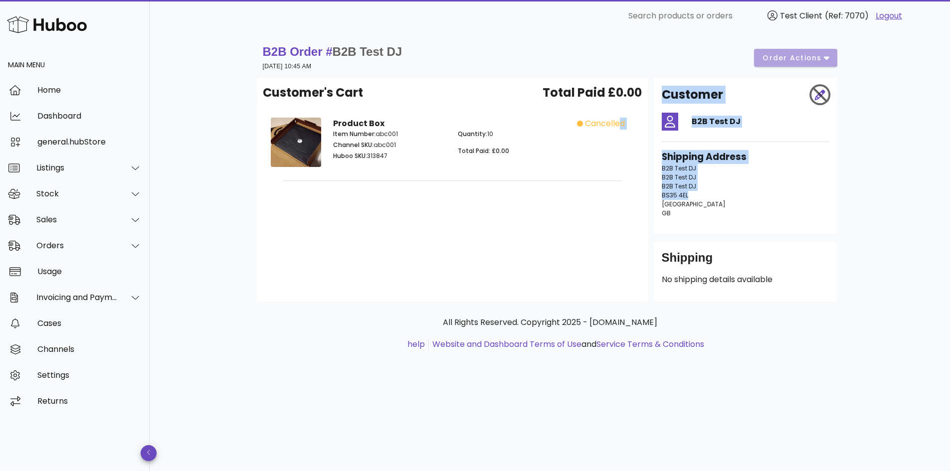
drag, startPoint x: 718, startPoint y: 200, endPoint x: 611, endPoint y: 132, distance: 126.7
click at [611, 132] on div "Customer's Cart Total Paid £0.00 Product Box Item Number: abc001 Channel SKU: a…" at bounding box center [550, 190] width 587 height 224
click at [738, 186] on p "B2B Test DJ B2B Test DJ B2B Test DJ BS35 4EL [GEOGRAPHIC_DATA] [GEOGRAPHIC_DATA]" at bounding box center [746, 191] width 168 height 54
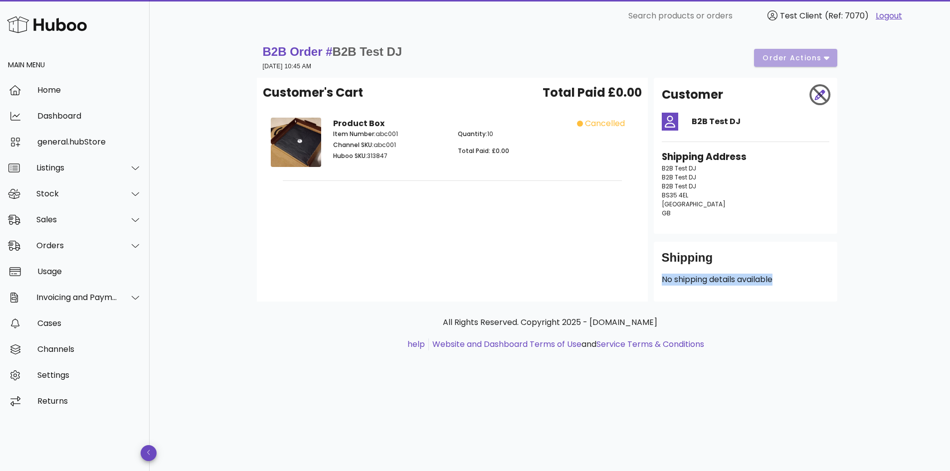
drag, startPoint x: 816, startPoint y: 285, endPoint x: 660, endPoint y: 285, distance: 156.1
click at [660, 285] on div "Shipping No shipping details available" at bounding box center [746, 272] width 184 height 60
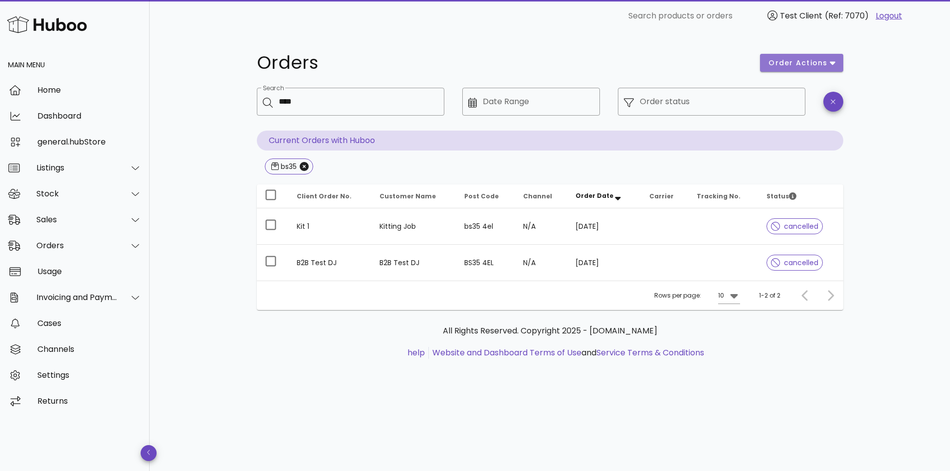
click at [791, 69] on button "order actions" at bounding box center [801, 63] width 83 height 18
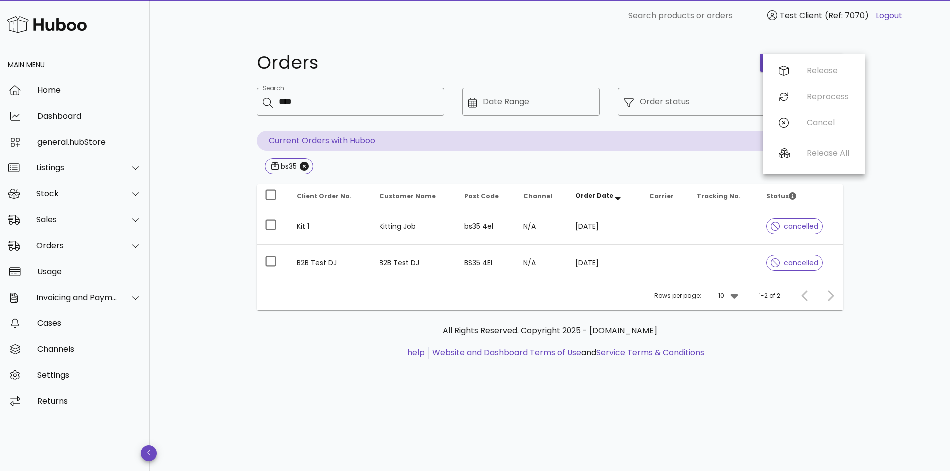
click at [304, 158] on div "​ Search **** ​ Date Range ​ Order status Current Orders with Huboo bs35" at bounding box center [550, 132] width 587 height 89
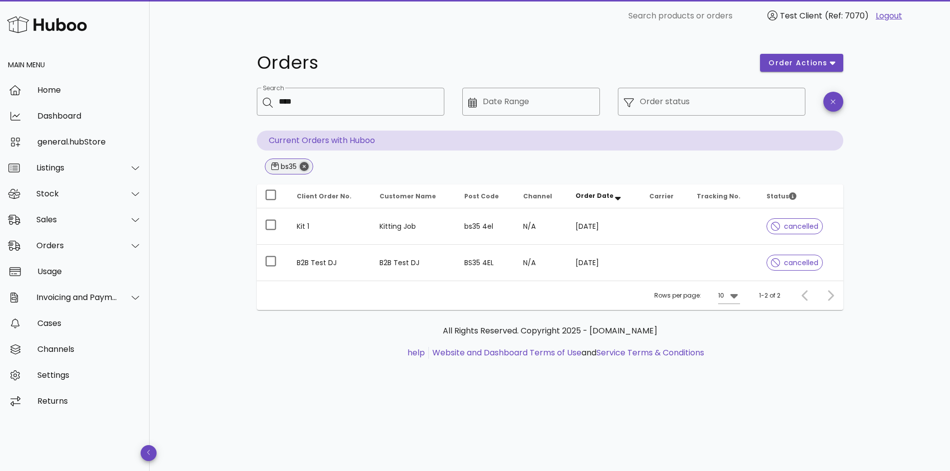
click at [307, 170] on icon "Close" at bounding box center [304, 166] width 9 height 9
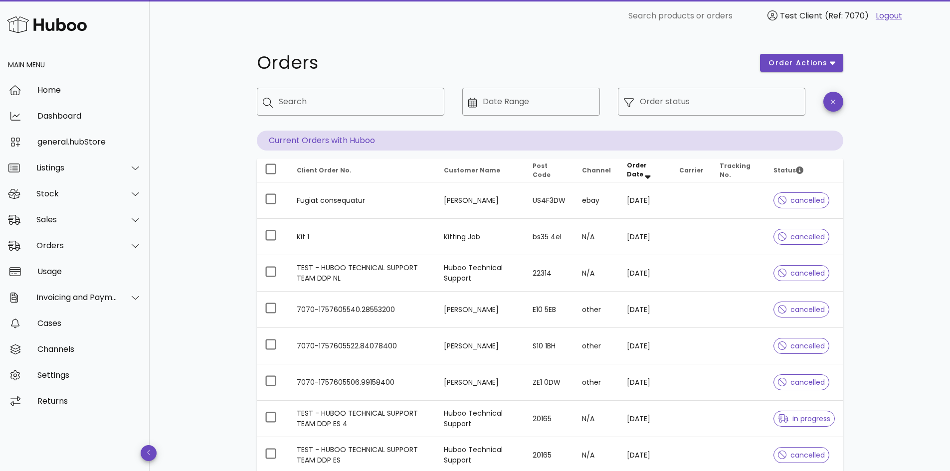
click at [803, 78] on div "Orders order actions ​ Search ​ Date Range ​ Order status Current Orders with H…" at bounding box center [550, 312] width 587 height 528
click at [805, 71] on button "order actions" at bounding box center [801, 63] width 83 height 18
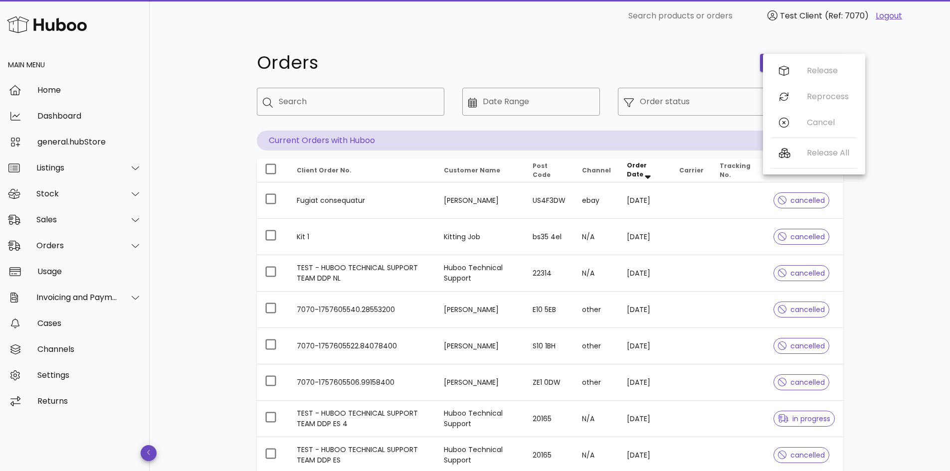
click at [828, 68] on div "Release Reprocess Cancel" at bounding box center [814, 99] width 86 height 82
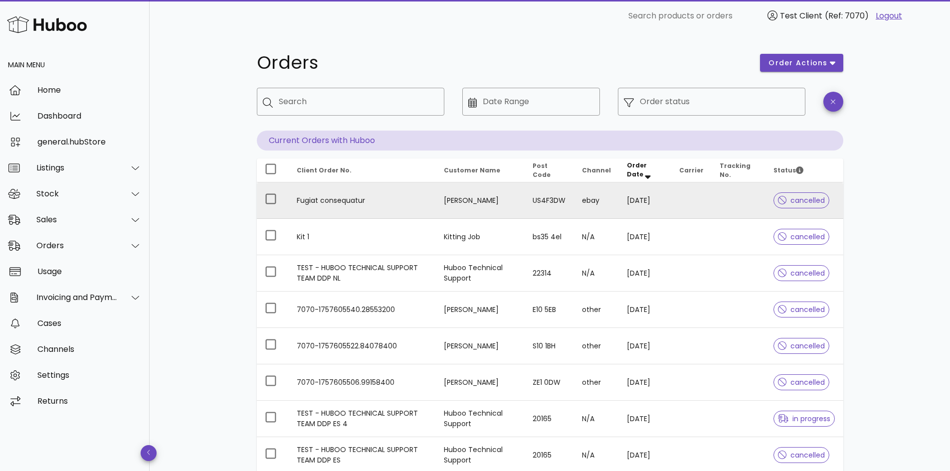
click at [638, 190] on td "24/09/2025" at bounding box center [645, 201] width 52 height 36
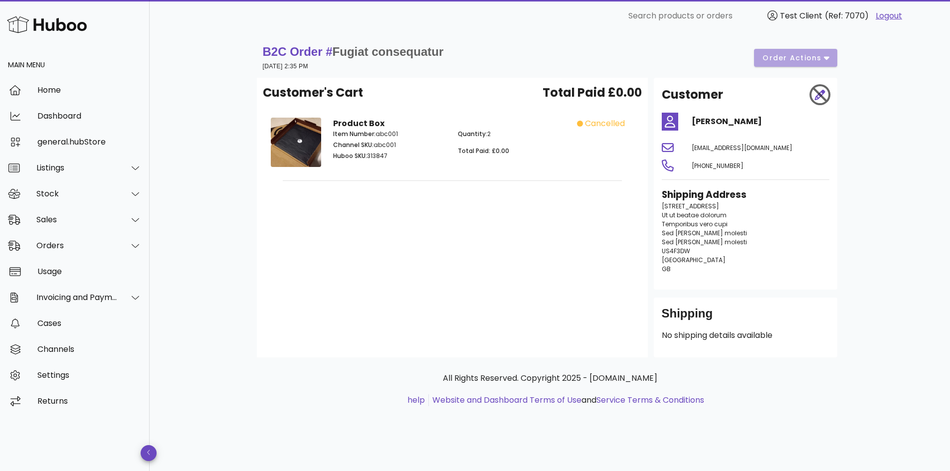
click at [818, 62] on div "B2C Order # Fugiat consequatur 24 September 2025 at 2:35 PM order actions" at bounding box center [550, 58] width 575 height 28
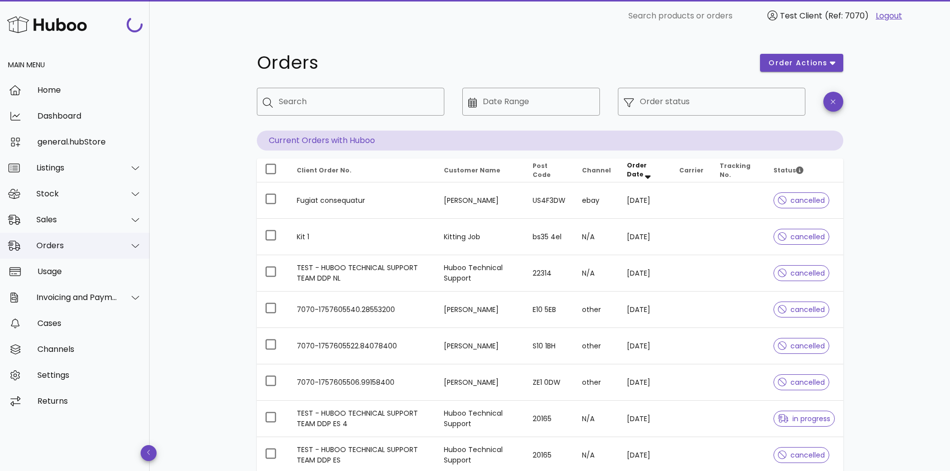
click at [75, 247] on div "Orders" at bounding box center [76, 245] width 81 height 9
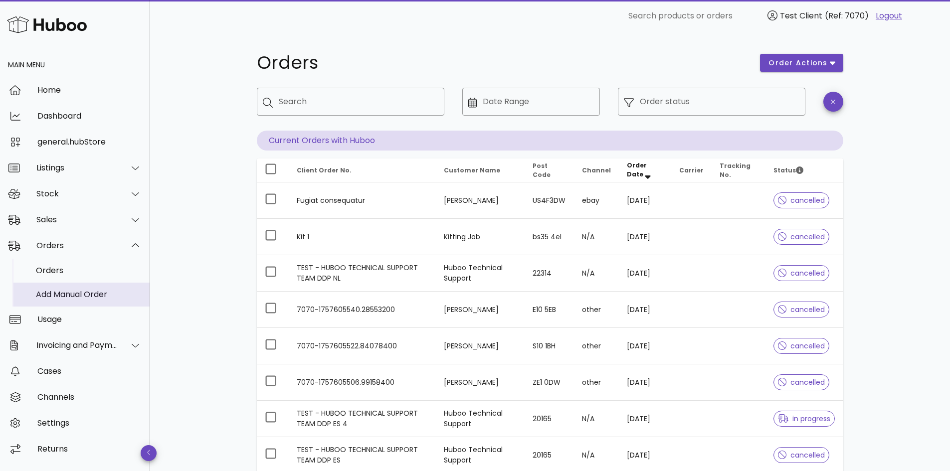
click at [76, 286] on div "Add Manual Order" at bounding box center [89, 294] width 106 height 21
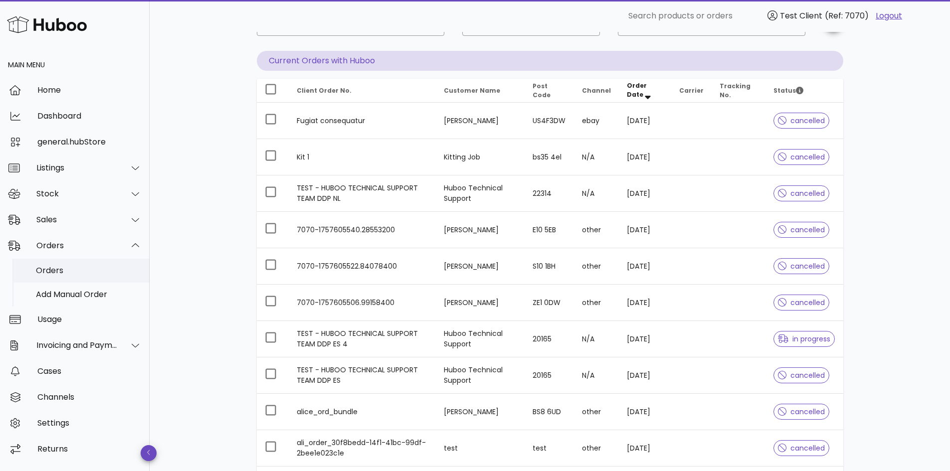
scroll to position [80, 0]
click at [78, 269] on div "Orders" at bounding box center [89, 270] width 106 height 9
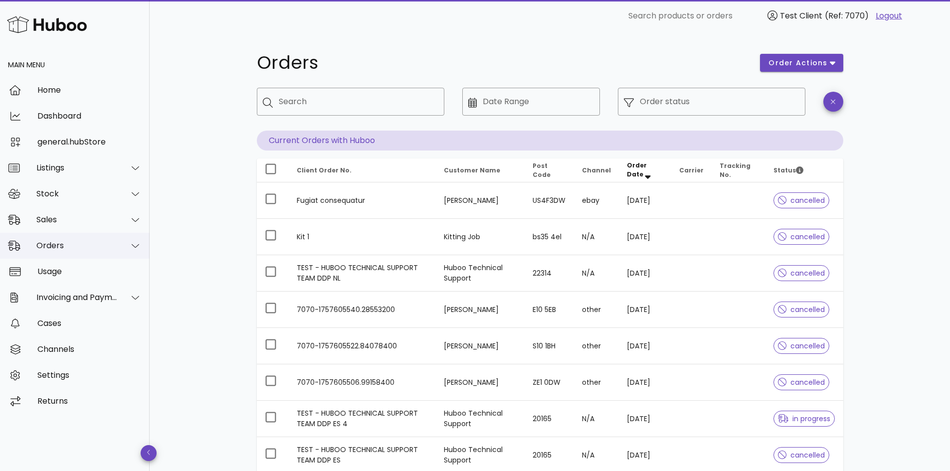
click at [60, 246] on div "Orders" at bounding box center [76, 245] width 81 height 9
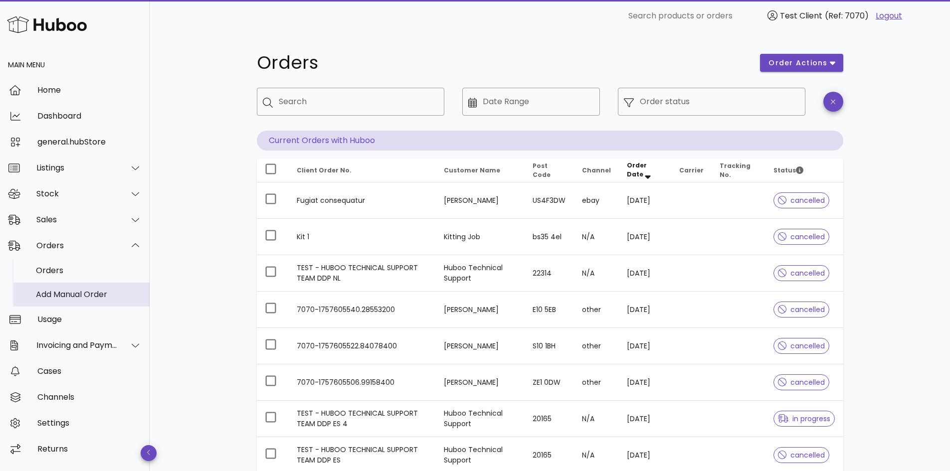
click at [63, 293] on div "Add Manual Order" at bounding box center [89, 294] width 106 height 9
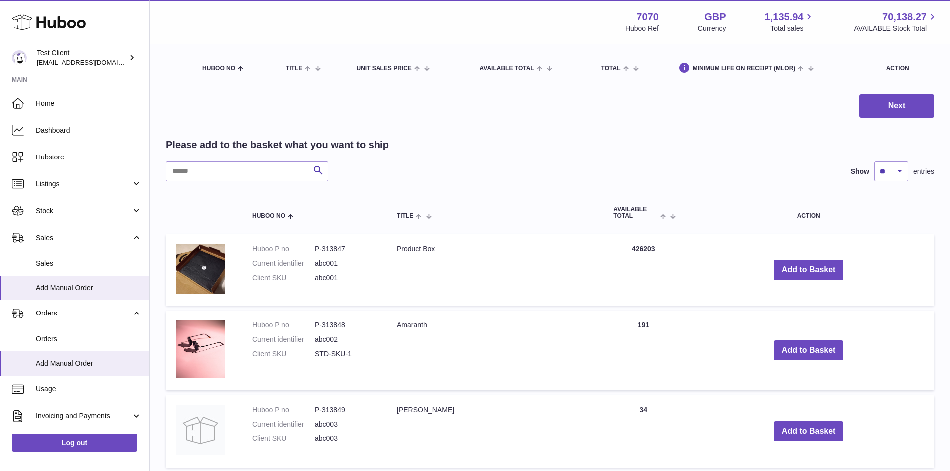
scroll to position [90, 0]
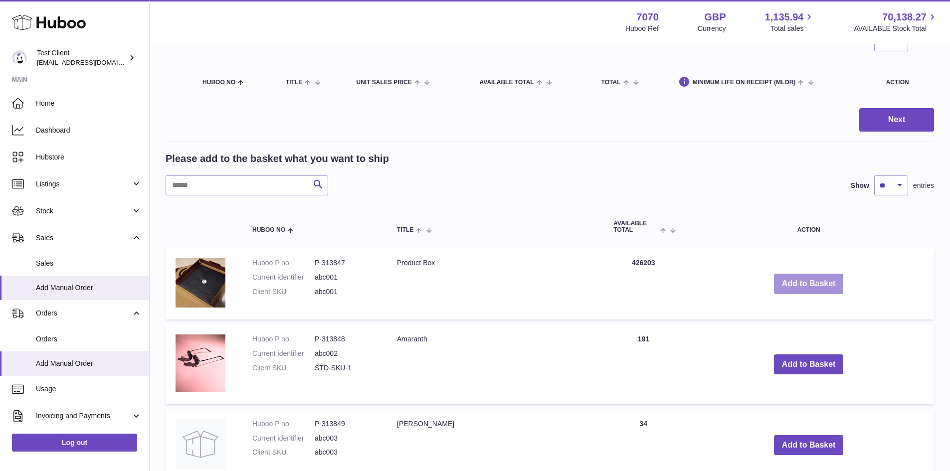
click at [792, 285] on button "Add to Basket" at bounding box center [809, 284] width 70 height 20
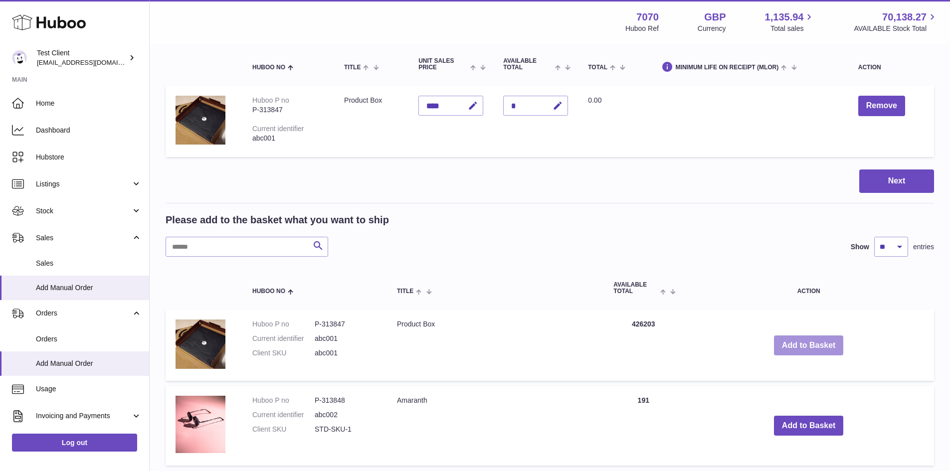
scroll to position [109, 0]
click at [276, 251] on input "text" at bounding box center [247, 246] width 163 height 20
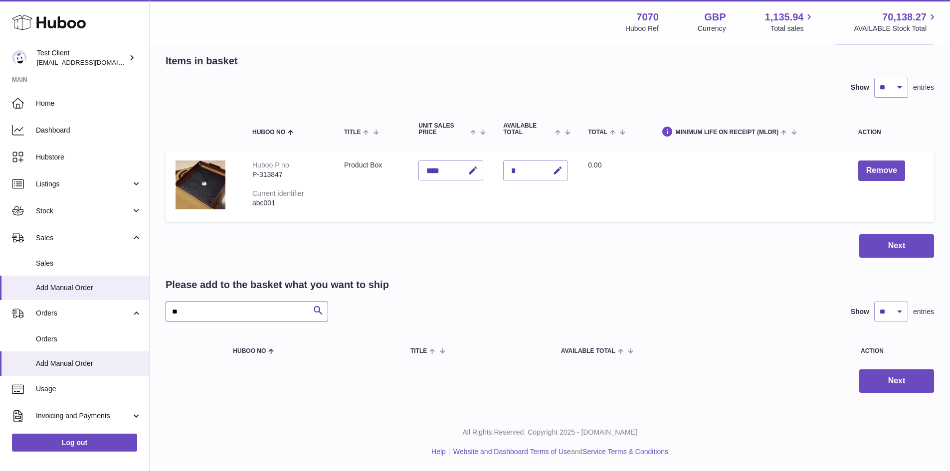
scroll to position [44, 0]
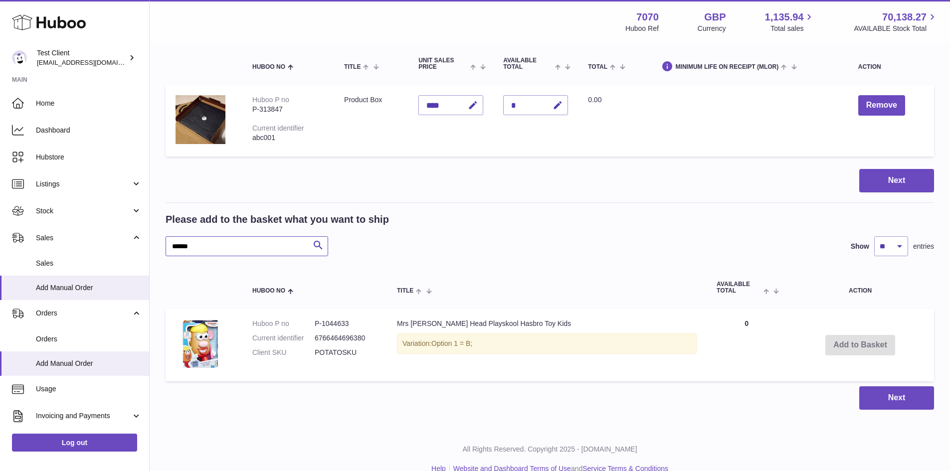
scroll to position [127, 0]
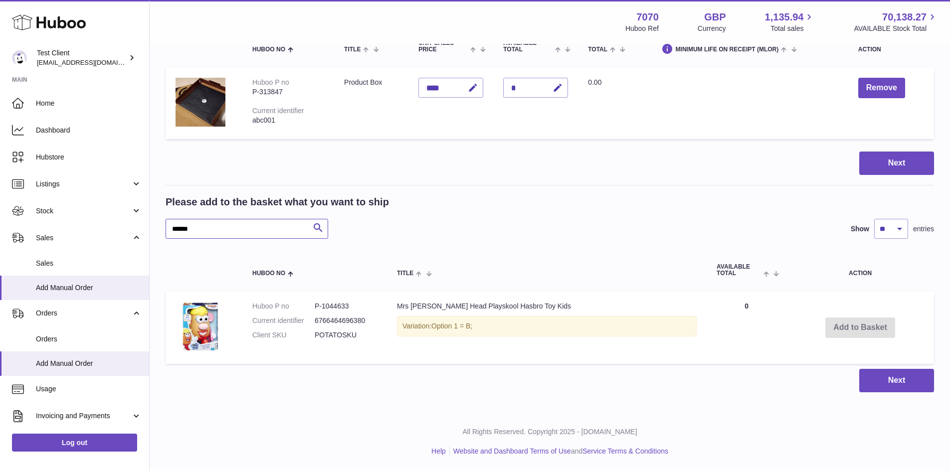
type input "******"
click at [849, 334] on td "Add to Basket" at bounding box center [861, 328] width 148 height 72
click at [879, 327] on td "Add to Basket" at bounding box center [861, 328] width 148 height 72
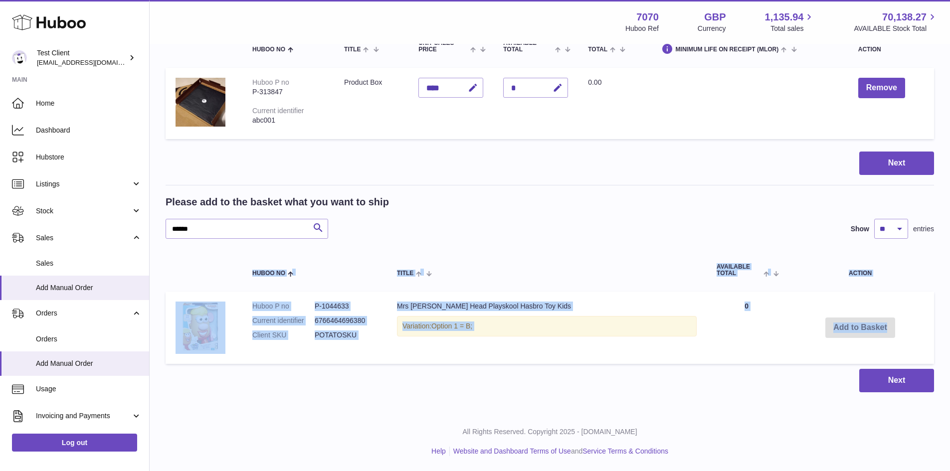
drag, startPoint x: 806, startPoint y: 341, endPoint x: 1008, endPoint y: 290, distance: 207.8
click at [950, 290] on html ".st0{fill:#141414;}" at bounding box center [475, 108] width 950 height 471
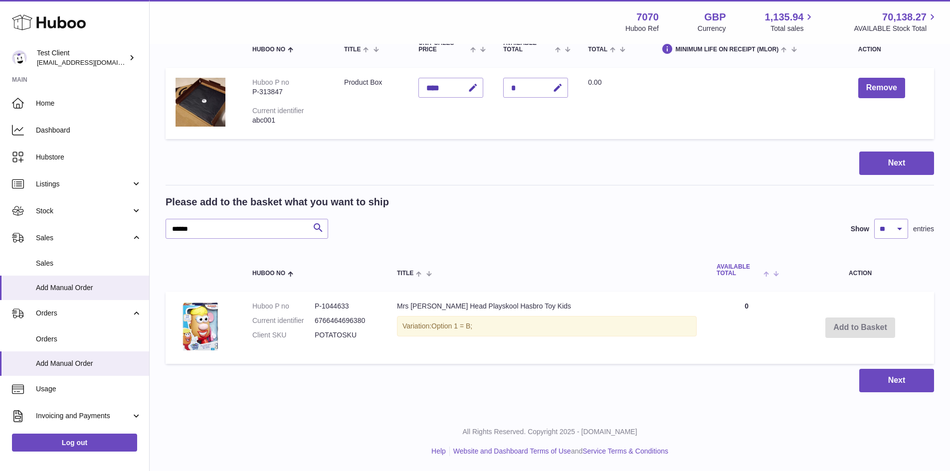
click at [732, 258] on th "AVAILABLE Total" at bounding box center [747, 270] width 80 height 33
click at [873, 83] on button "Remove" at bounding box center [881, 88] width 47 height 20
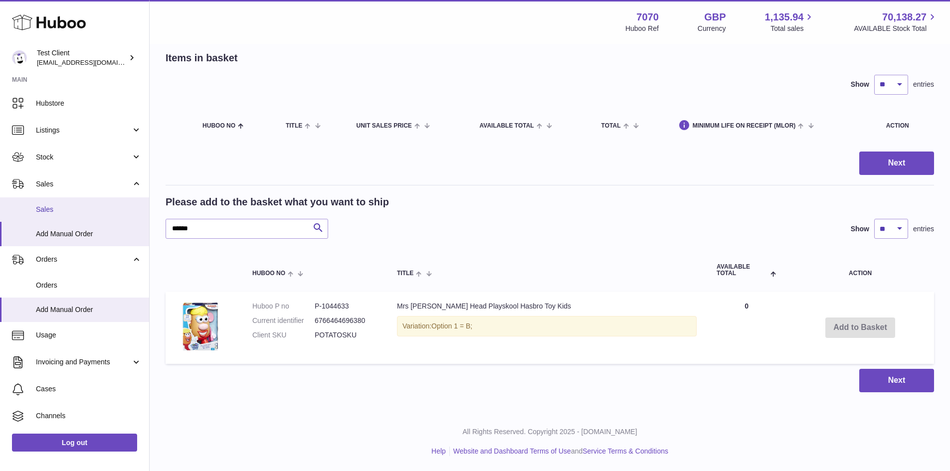
scroll to position [54, 0]
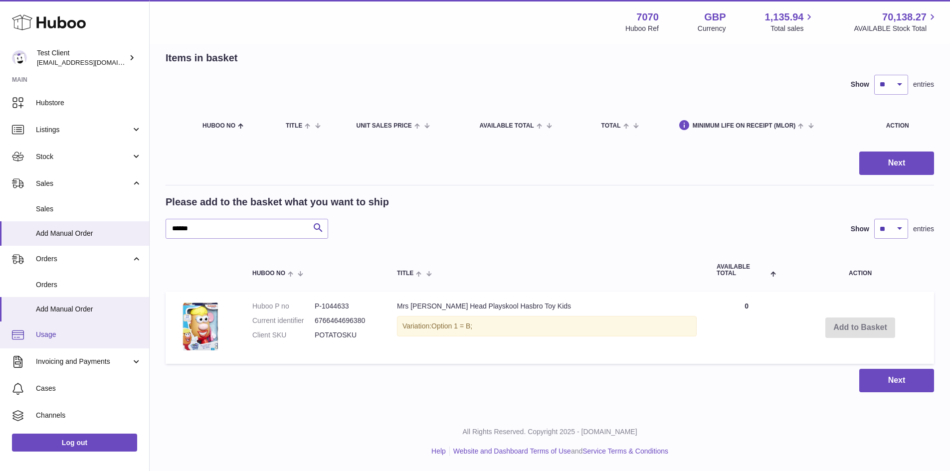
click at [39, 332] on span "Usage" at bounding box center [89, 334] width 106 height 9
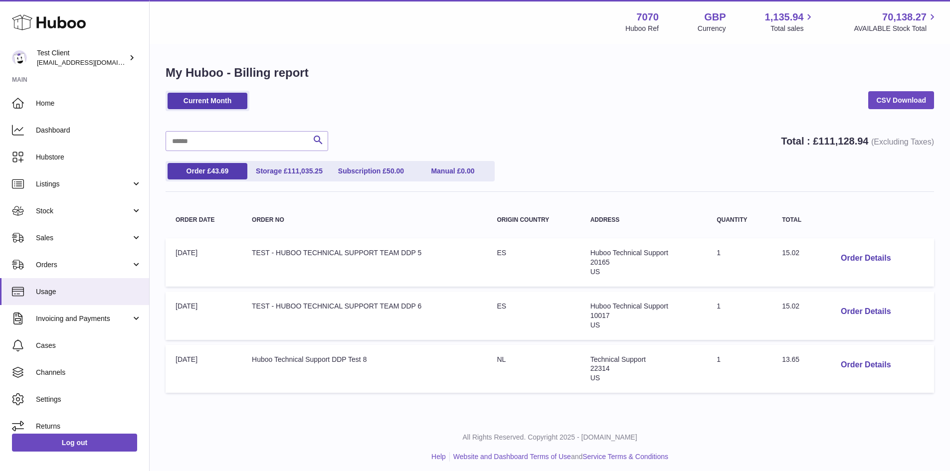
scroll to position [5, 0]
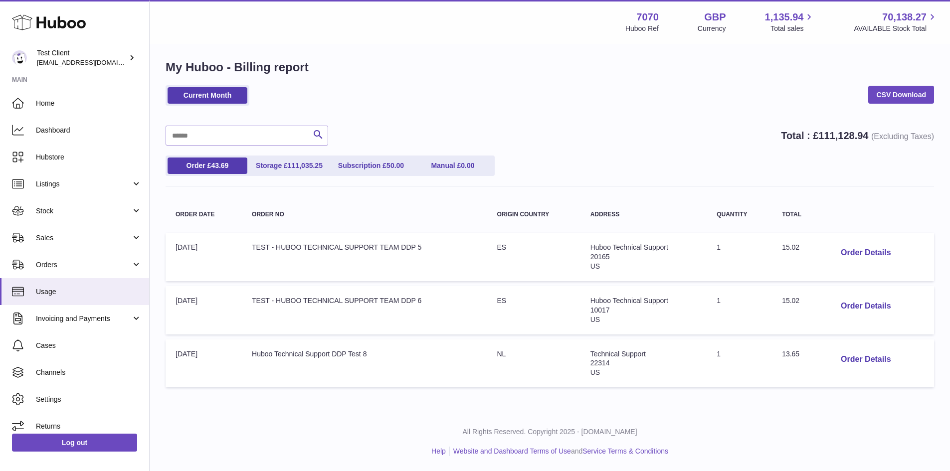
click at [198, 188] on div "Current Month CSV Download Search Total : £ 111,128.94 (Excluding Taxes) Order …" at bounding box center [550, 238] width 769 height 307
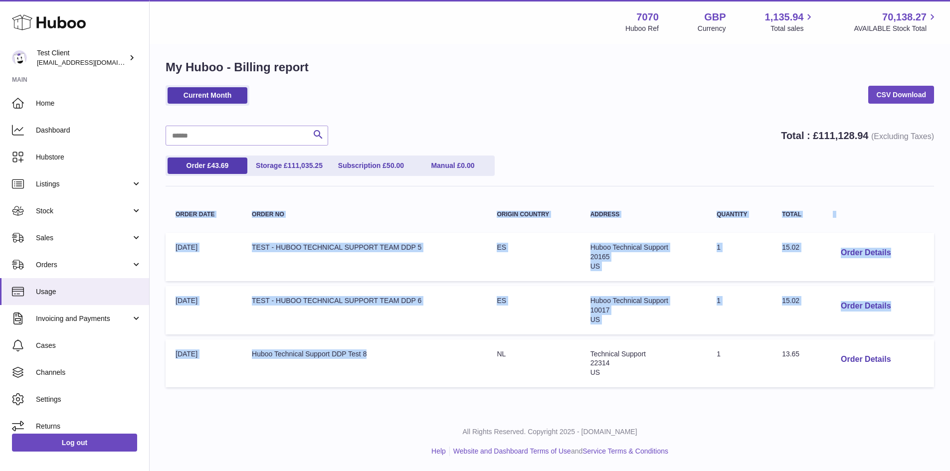
drag, startPoint x: 198, startPoint y: 188, endPoint x: 429, endPoint y: 393, distance: 308.4
click at [429, 393] on div "Current Month CSV Download Search Total : £ 111,128.94 (Excluding Taxes) Order …" at bounding box center [550, 238] width 769 height 307
click at [429, 393] on table "Order Date Order no Origin Country Address Quantity Total Order Date: 11-Sep-20…" at bounding box center [550, 295] width 769 height 196
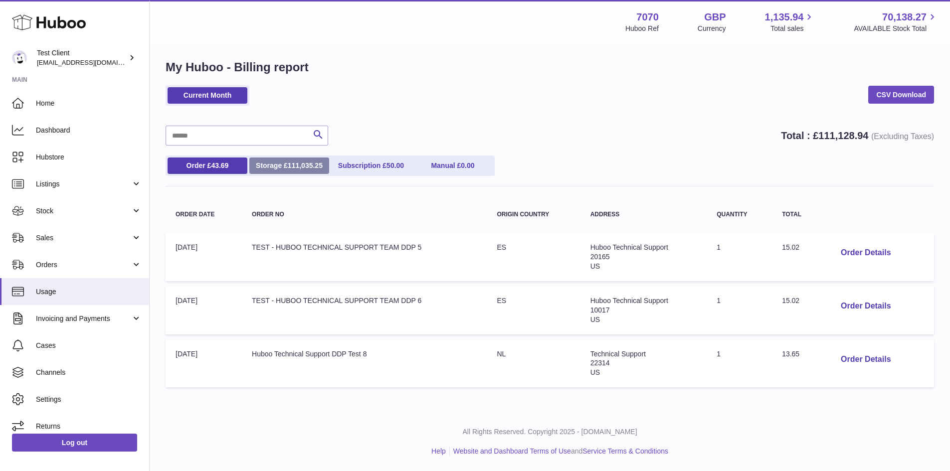
click at [282, 161] on link "Storage £ 111,035.25" at bounding box center [289, 166] width 80 height 16
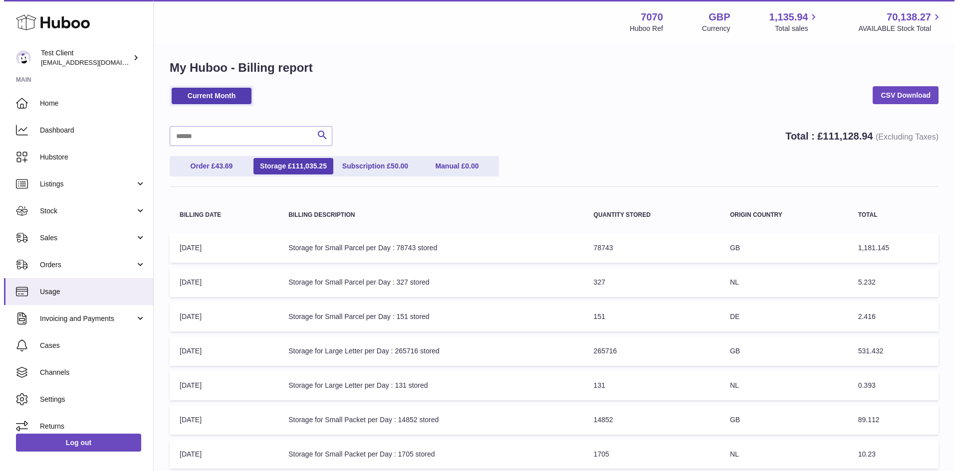
scroll to position [0, 0]
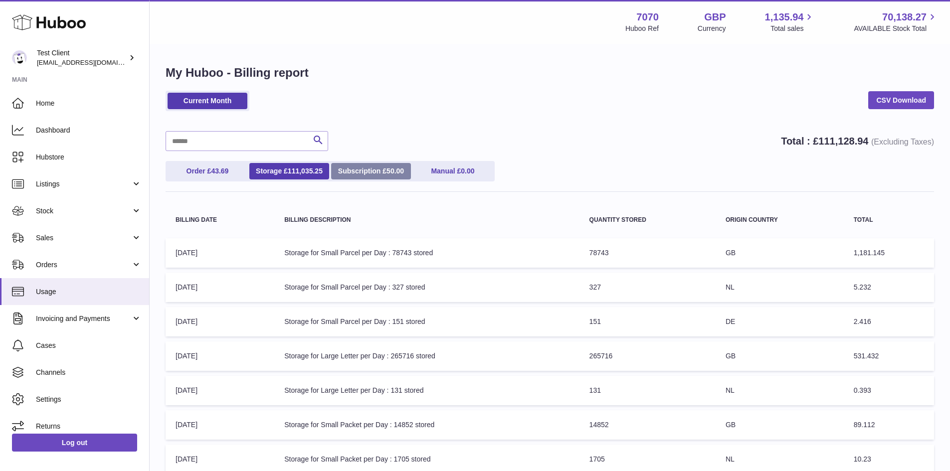
click at [352, 171] on link "Subscription £ 50.00" at bounding box center [371, 171] width 80 height 16
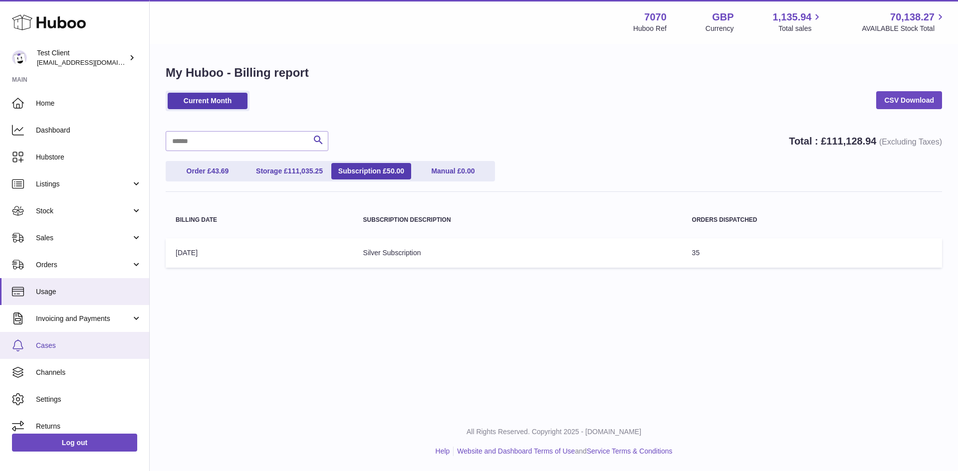
click at [62, 333] on link "Cases" at bounding box center [74, 345] width 149 height 27
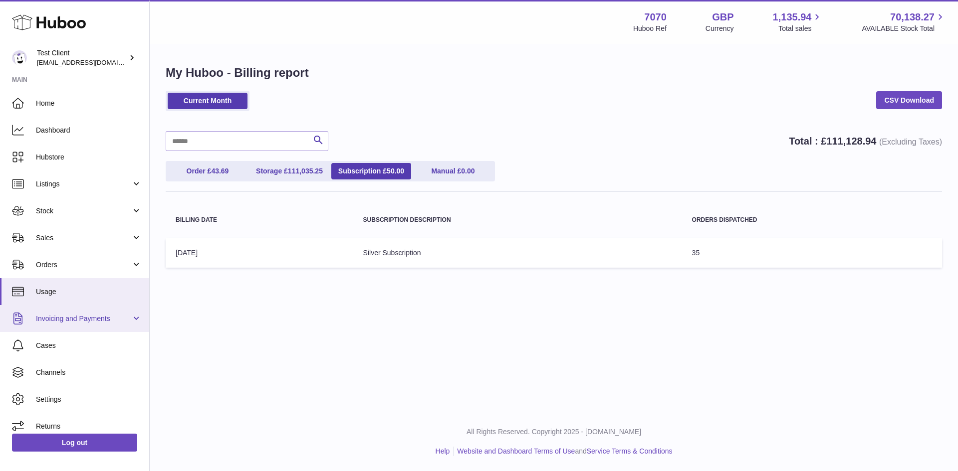
click at [69, 322] on span "Invoicing and Payments" at bounding box center [83, 318] width 95 height 9
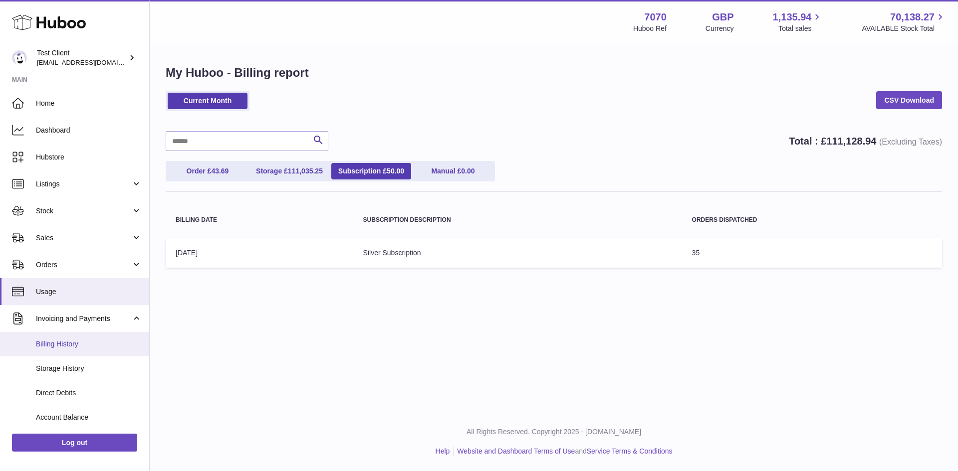
click at [68, 346] on span "Billing History" at bounding box center [89, 344] width 106 height 9
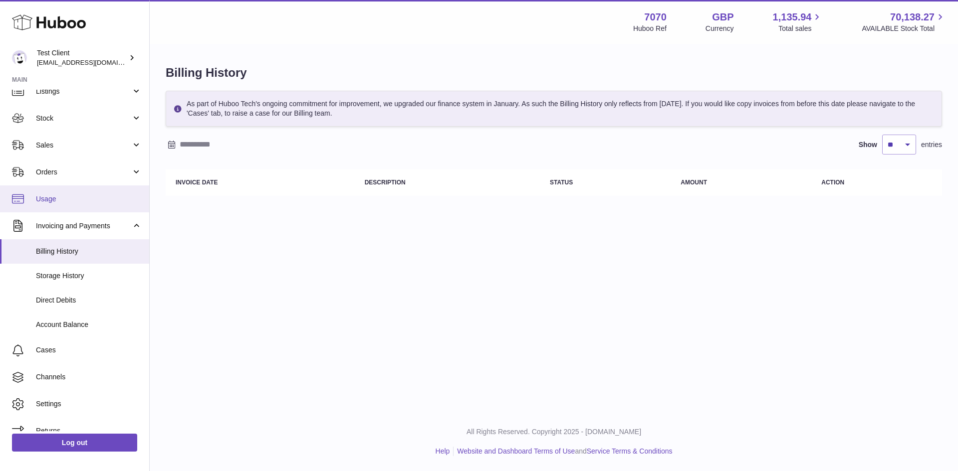
scroll to position [94, 0]
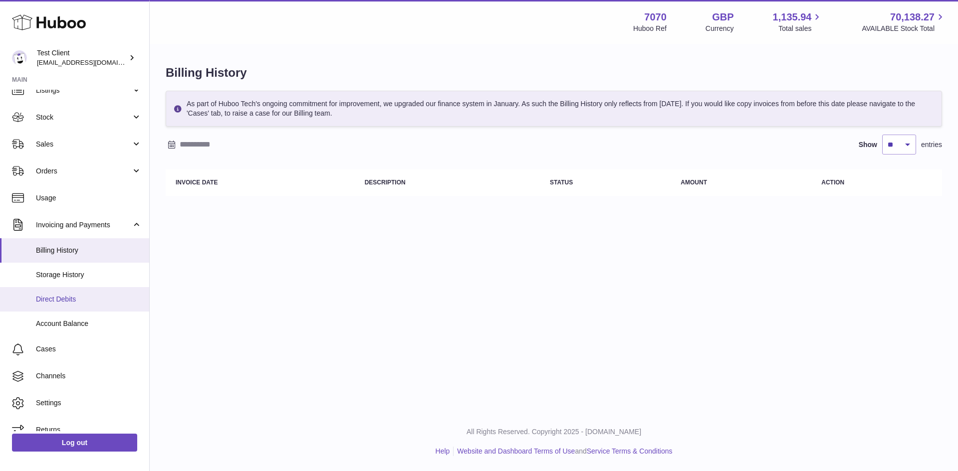
click at [77, 301] on span "Direct Debits" at bounding box center [89, 299] width 106 height 9
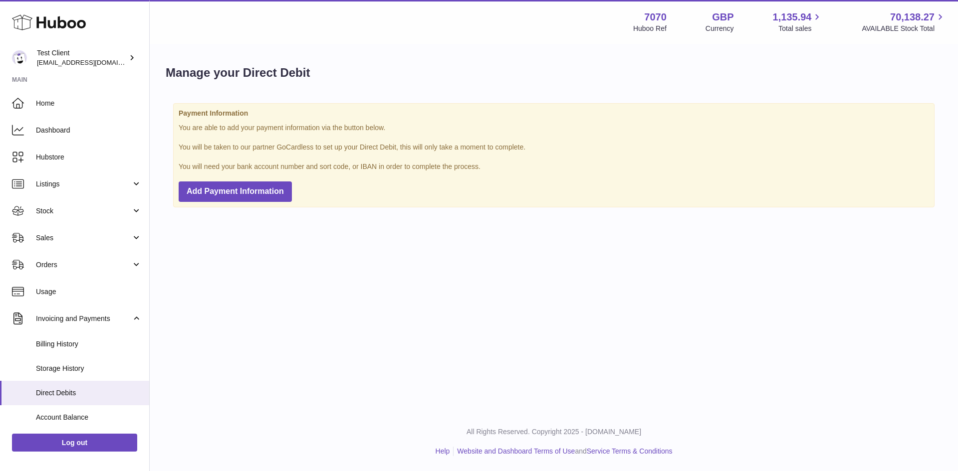
scroll to position [54, 0]
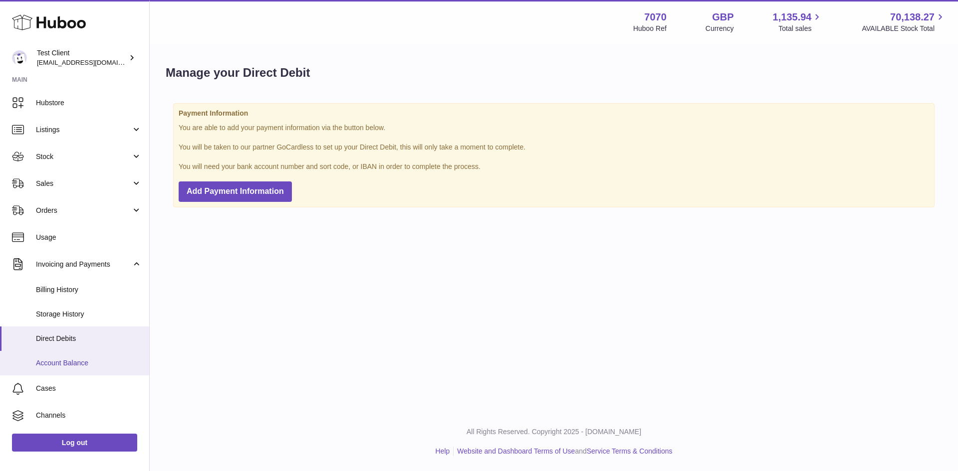
click at [83, 360] on span "Account Balance" at bounding box center [89, 363] width 106 height 9
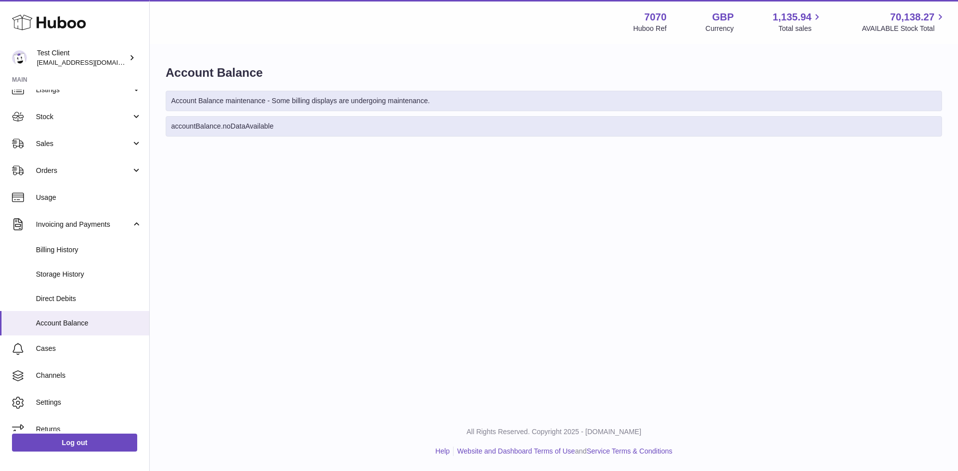
scroll to position [106, 0]
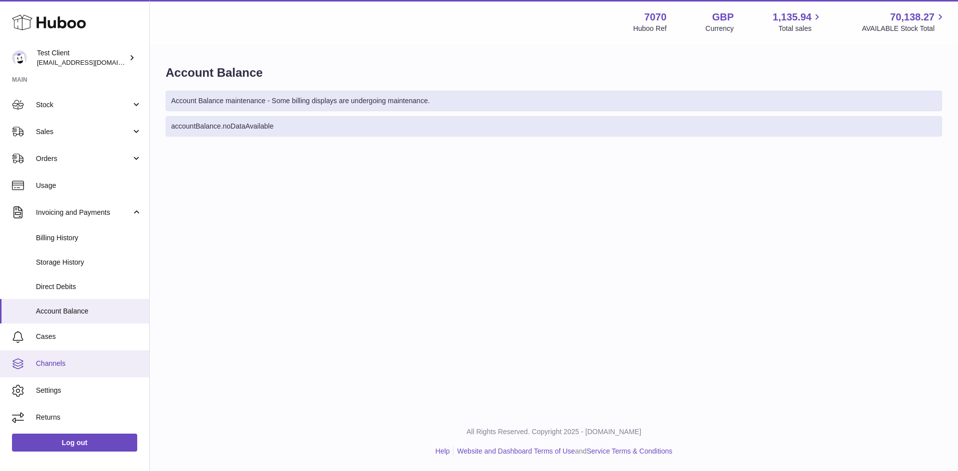
click at [59, 359] on span "Channels" at bounding box center [89, 363] width 106 height 9
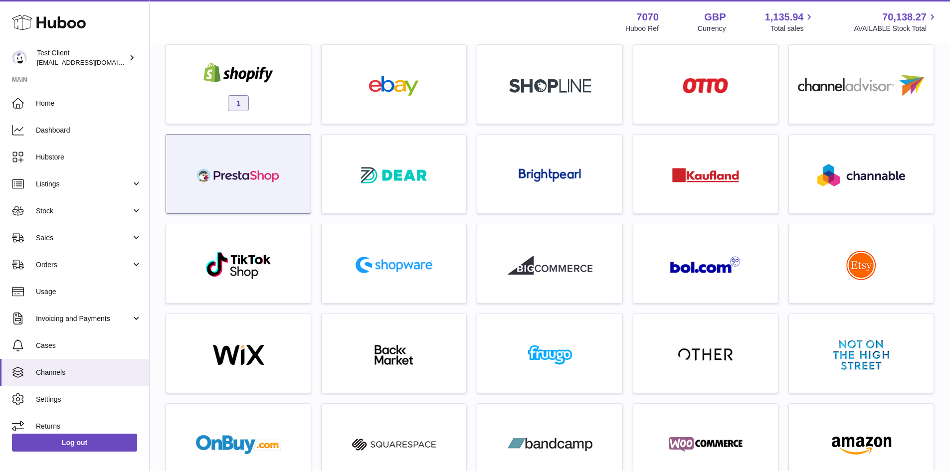
scroll to position [56, 0]
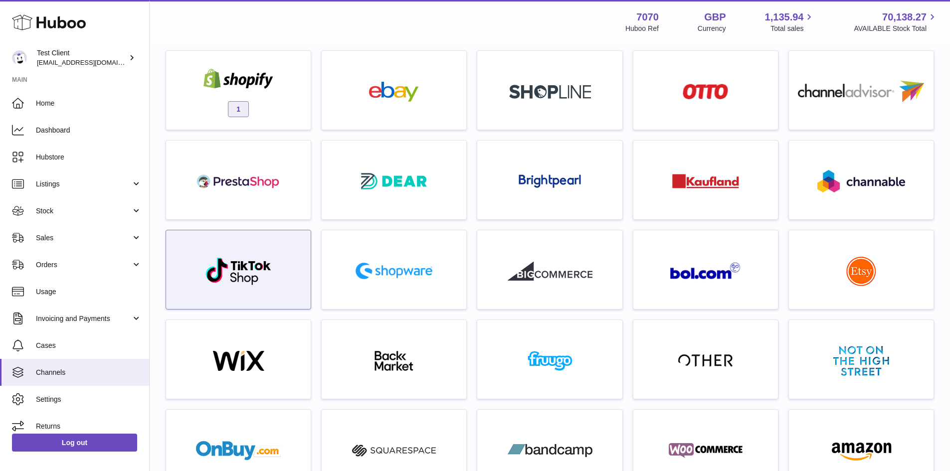
click at [280, 261] on div at bounding box center [238, 272] width 135 height 64
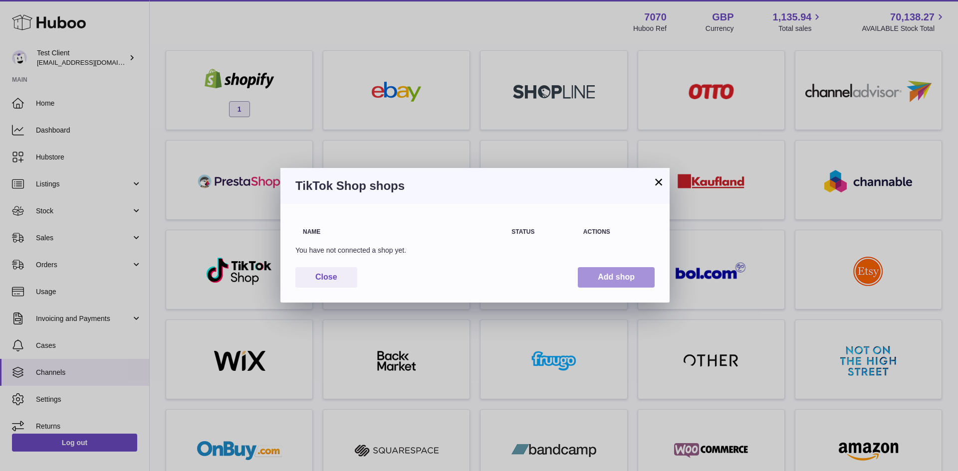
click at [599, 274] on button "Add shop" at bounding box center [616, 277] width 77 height 20
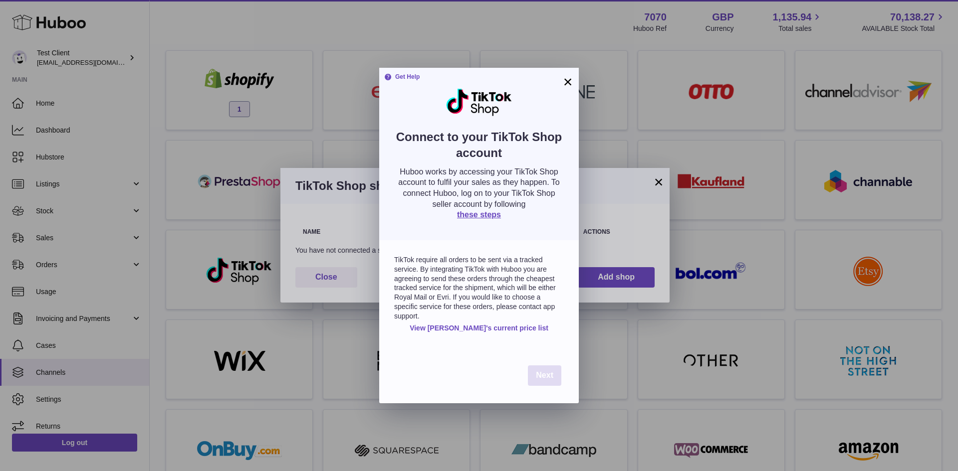
click at [545, 375] on span "Next" at bounding box center [544, 375] width 17 height 8
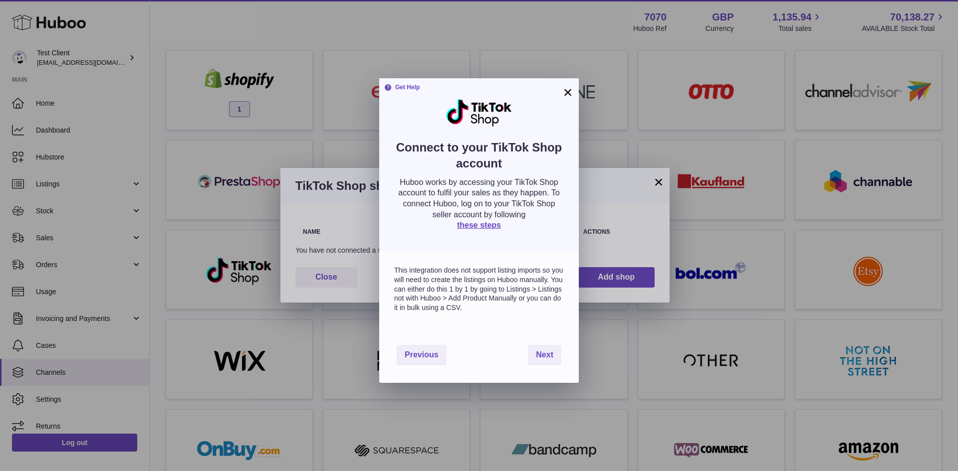
click at [520, 368] on div "Previous Next" at bounding box center [478, 355] width 199 height 55
click at [430, 358] on button "Previous" at bounding box center [421, 355] width 50 height 20
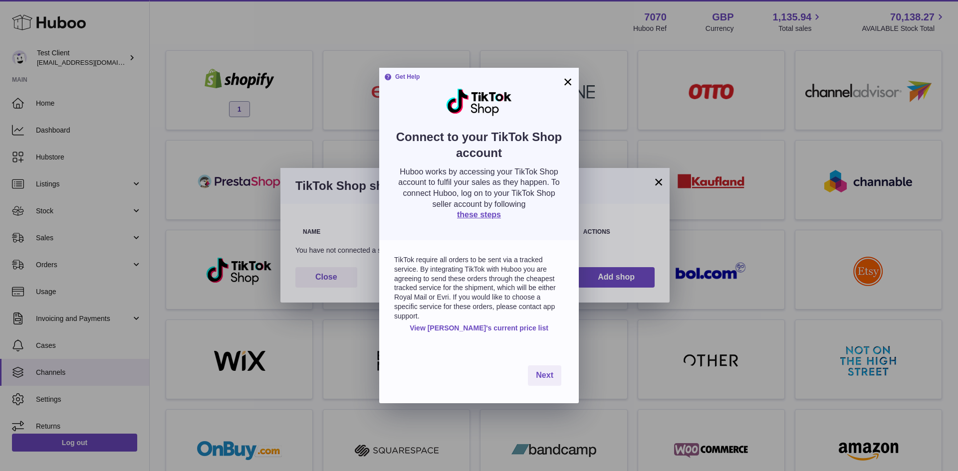
click at [566, 78] on button "×" at bounding box center [568, 82] width 12 height 12
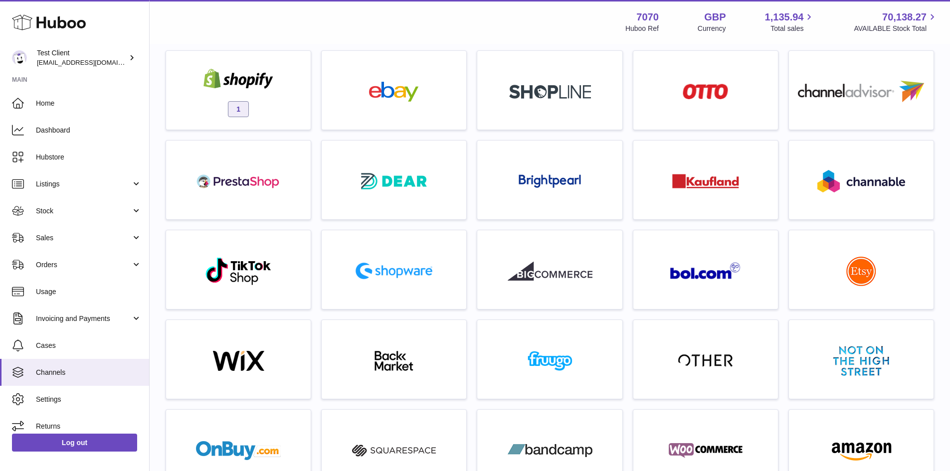
click at [398, 121] on div at bounding box center [475, 235] width 950 height 471
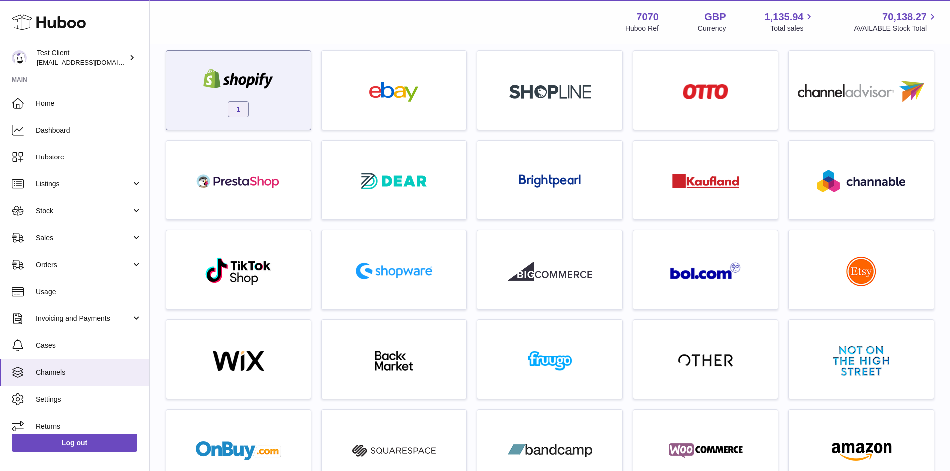
click at [294, 116] on div "1" at bounding box center [238, 93] width 135 height 64
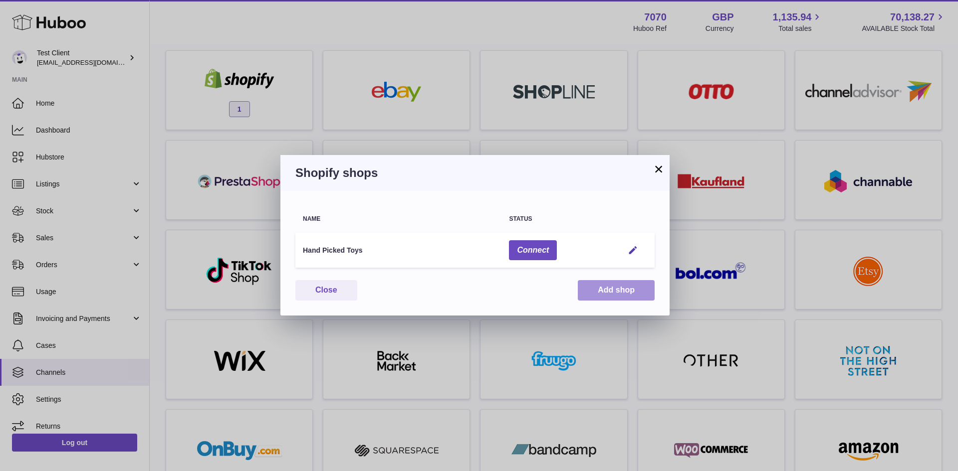
click at [608, 290] on button "Add shop" at bounding box center [616, 290] width 77 height 20
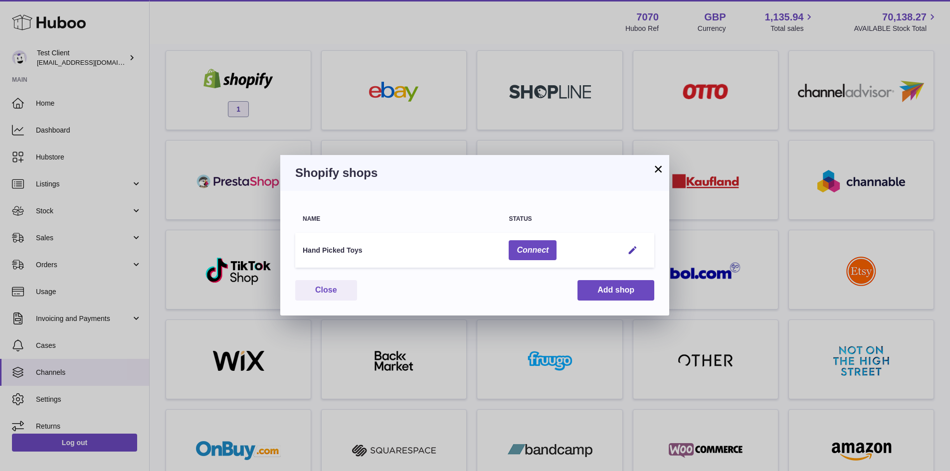
click at [580, 102] on div "× Get Help Connect to your Shopify account Huboo works by accessing your Shopif…" at bounding box center [475, 235] width 950 height 471
click at [661, 173] on button "×" at bounding box center [658, 169] width 12 height 12
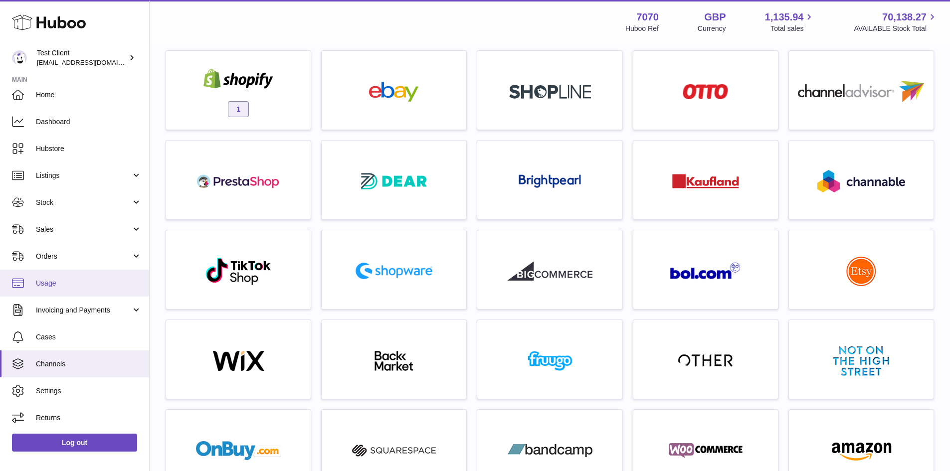
scroll to position [8, 0]
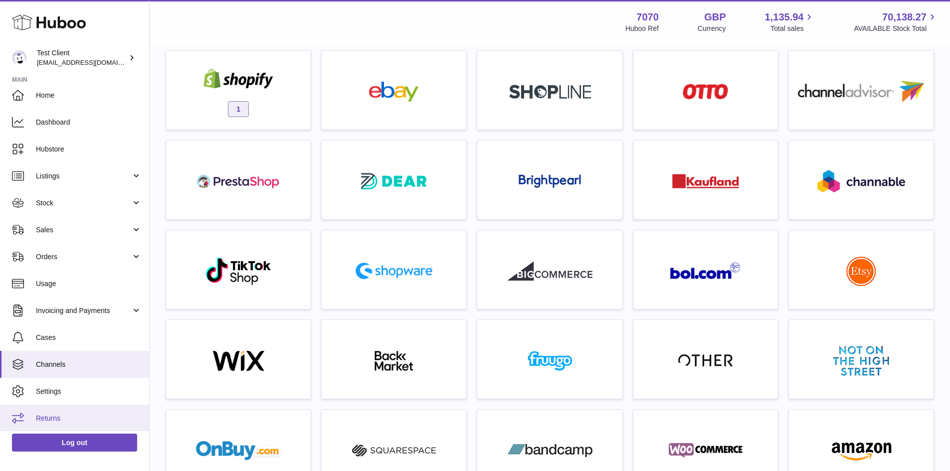
click at [59, 412] on link "Returns" at bounding box center [74, 418] width 149 height 27
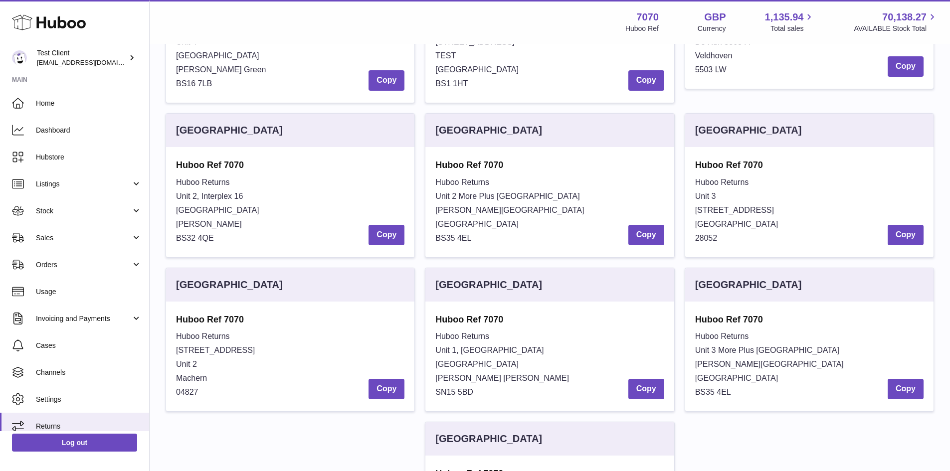
scroll to position [133, 0]
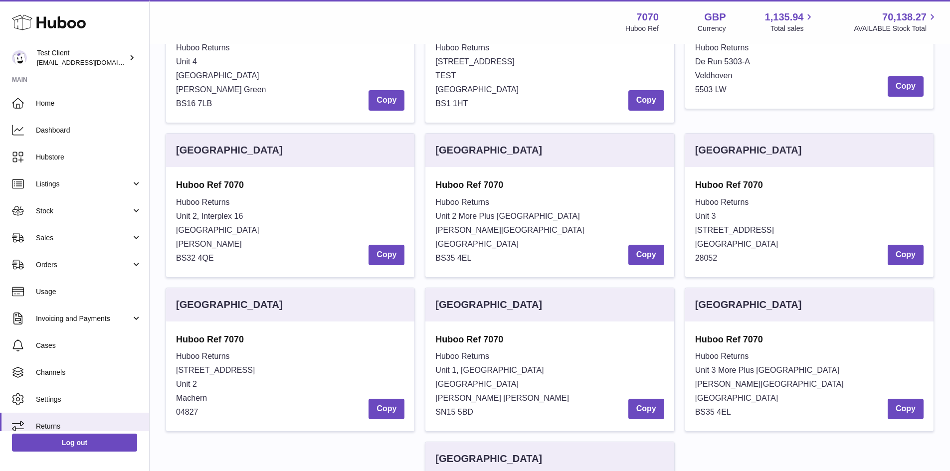
drag, startPoint x: 519, startPoint y: 252, endPoint x: 456, endPoint y: 165, distance: 107.5
click at [456, 165] on div "[GEOGRAPHIC_DATA] Huboo Ref 7070 Huboo Returns Unit 2 More [GEOGRAPHIC_DATA][ST…" at bounding box center [549, 205] width 249 height 144
click at [454, 187] on strong "Huboo Ref 7070" at bounding box center [549, 185] width 228 height 12
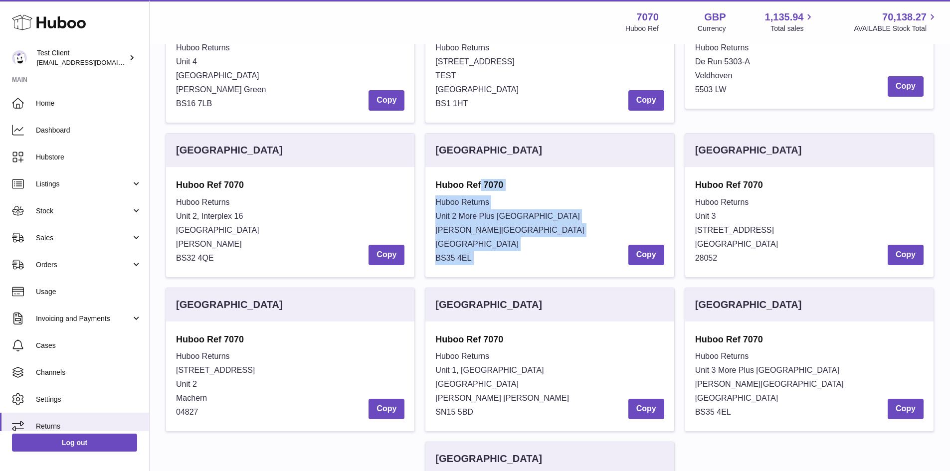
drag, startPoint x: 454, startPoint y: 187, endPoint x: 469, endPoint y: 260, distance: 75.4
click at [469, 260] on div "Huboo Ref 7070 Huboo Returns Unit 2 More [GEOGRAPHIC_DATA][STREET_ADDRESS][PERS…" at bounding box center [549, 222] width 228 height 86
click at [469, 260] on span "BS35 4EL" at bounding box center [453, 258] width 36 height 8
drag, startPoint x: 469, startPoint y: 260, endPoint x: 443, endPoint y: 178, distance: 86.3
click at [443, 178] on div "Huboo Ref 7070 Huboo Returns Unit 2 More [GEOGRAPHIC_DATA][STREET_ADDRESS][PERS…" at bounding box center [549, 222] width 248 height 110
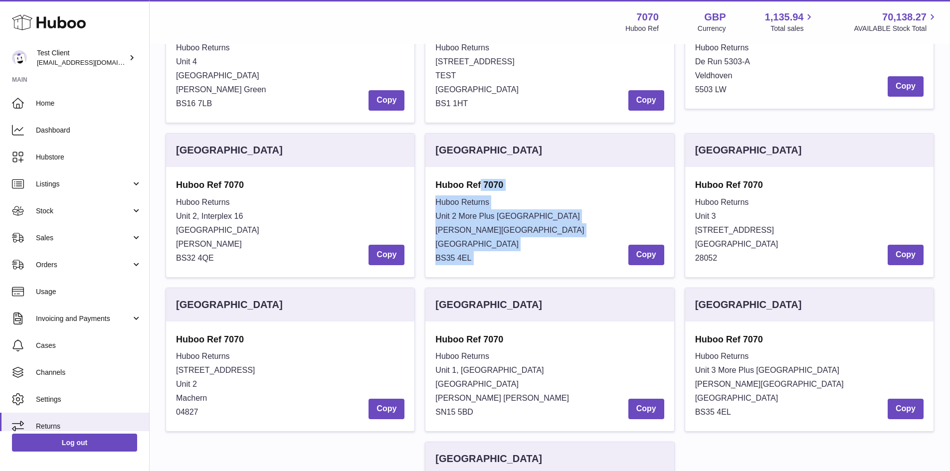
click at [445, 187] on strong "Huboo Ref 7070" at bounding box center [549, 185] width 228 height 12
drag, startPoint x: 445, startPoint y: 187, endPoint x: 483, endPoint y: 259, distance: 81.6
click at [483, 259] on div "Huboo Ref 7070 Huboo Returns Unit 2 More [GEOGRAPHIC_DATA][STREET_ADDRESS][PERS…" at bounding box center [549, 222] width 228 height 86
click at [483, 259] on div "Huboo Returns Unit 2 [GEOGRAPHIC_DATA][STREET_ADDRESS][PERSON_NAME] Copy" at bounding box center [549, 231] width 228 height 70
drag, startPoint x: 483, startPoint y: 259, endPoint x: 446, endPoint y: 185, distance: 82.5
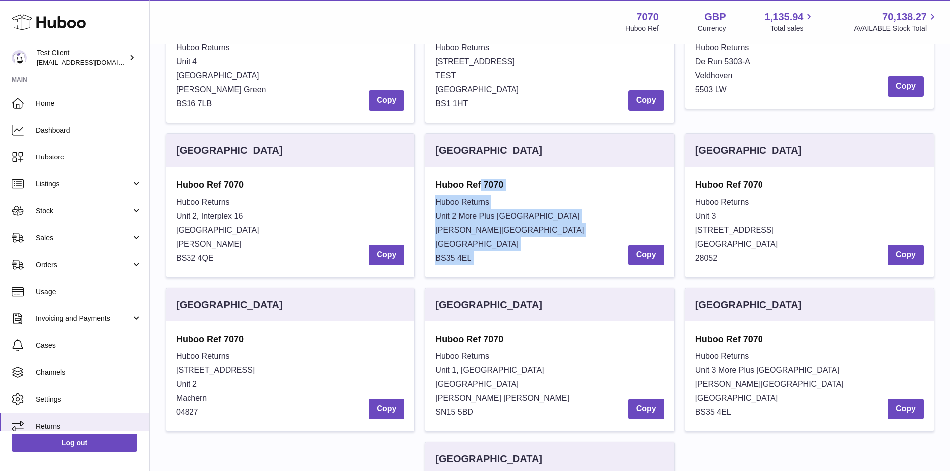
click at [446, 185] on div "Huboo Ref 7070 Huboo Returns Unit 2 More [GEOGRAPHIC_DATA][STREET_ADDRESS][PERS…" at bounding box center [549, 222] width 228 height 86
click at [446, 185] on strong "Huboo Ref 7070" at bounding box center [549, 185] width 228 height 12
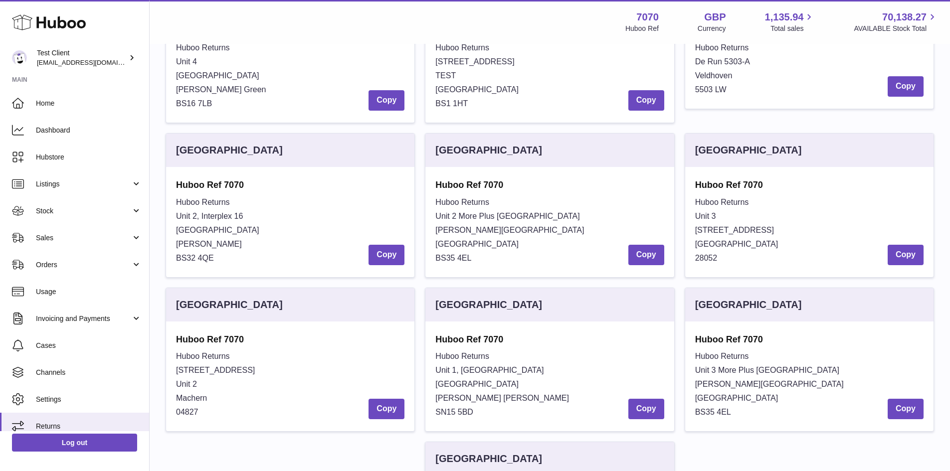
scroll to position [125, 0]
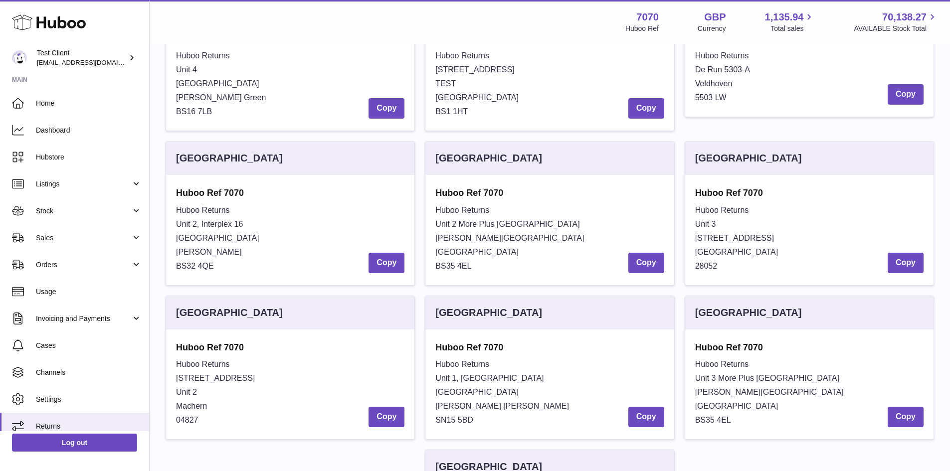
drag, startPoint x: 506, startPoint y: 279, endPoint x: 441, endPoint y: 202, distance: 100.5
click at [441, 202] on div "Huboo Ref 7070 Huboo Returns Unit 2 More [GEOGRAPHIC_DATA][STREET_ADDRESS][PERS…" at bounding box center [549, 230] width 248 height 110
click at [441, 202] on div "Huboo Ref 7070 Huboo Returns Unit 2 More [GEOGRAPHIC_DATA][STREET_ADDRESS][PERS…" at bounding box center [549, 230] width 228 height 86
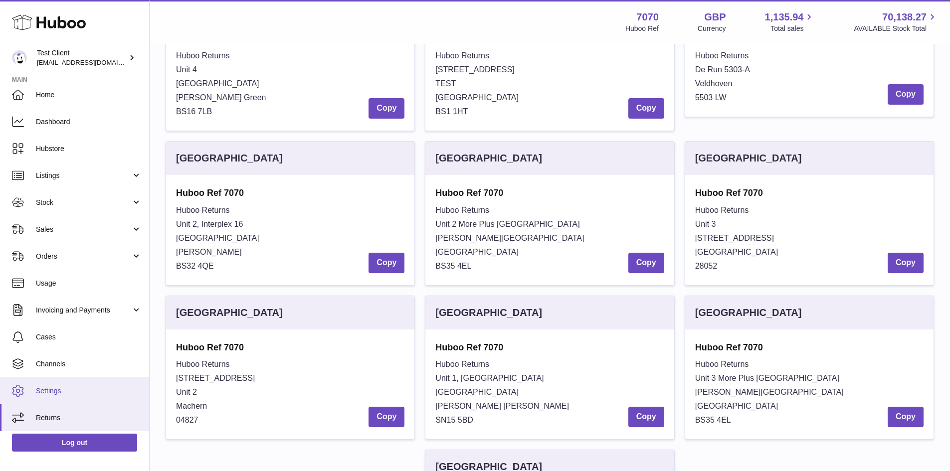
click at [84, 400] on link "Settings" at bounding box center [74, 391] width 149 height 27
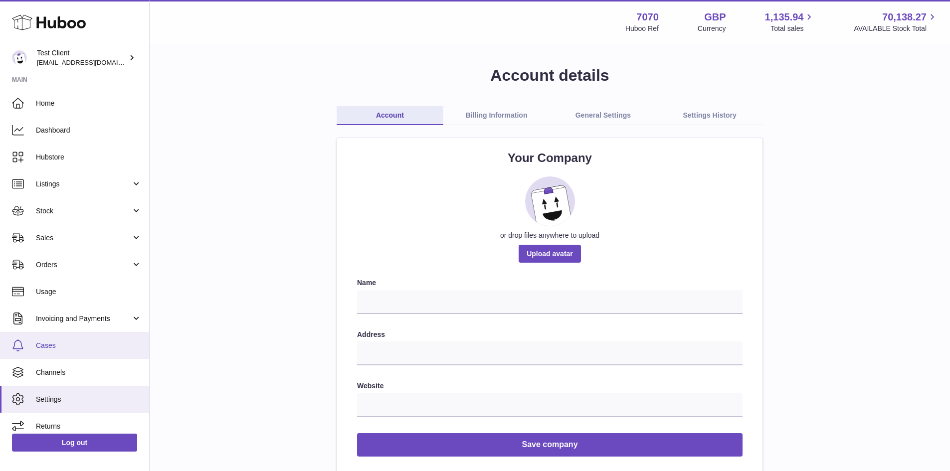
click at [75, 347] on span "Cases" at bounding box center [89, 345] width 106 height 9
click at [397, 73] on h1 "Account details" at bounding box center [550, 75] width 769 height 21
click at [46, 348] on span "Cases" at bounding box center [89, 345] width 106 height 9
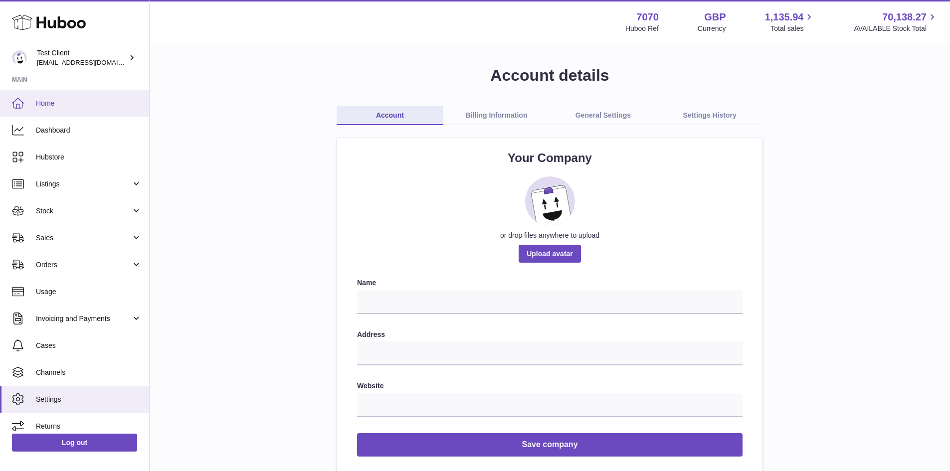
click at [62, 99] on span "Home" at bounding box center [89, 103] width 106 height 9
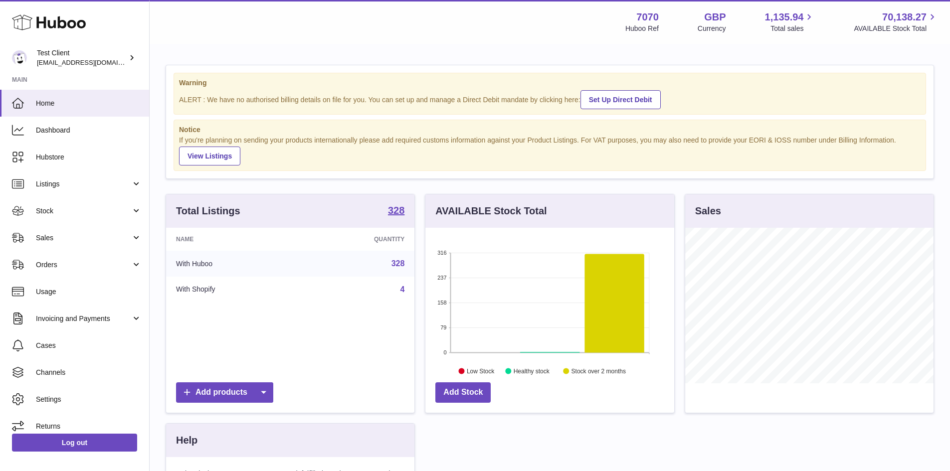
scroll to position [156, 249]
